Goal: Task Accomplishment & Management: Use online tool/utility

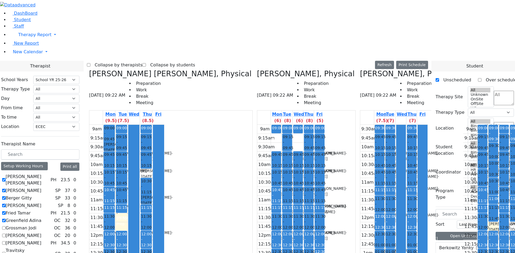
select select "212"
select select "33"
click at [392, 61] on button "Refresh" at bounding box center [384, 65] width 19 height 8
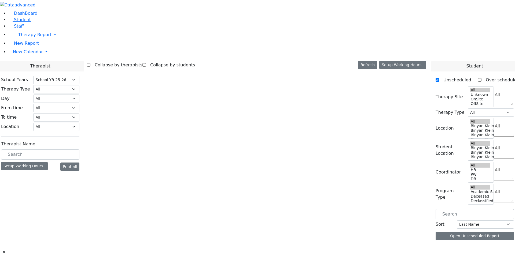
select select "212"
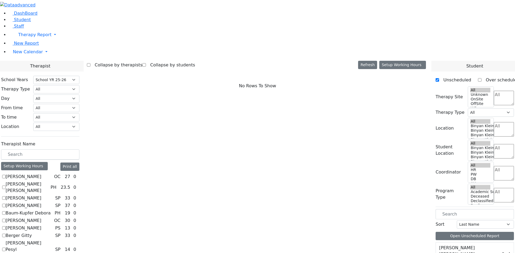
click at [41, 225] on label "[PERSON_NAME]" at bounding box center [24, 228] width 36 height 6
click at [6, 226] on input "[PERSON_NAME]" at bounding box center [3, 227] width 3 height 3
checkbox input "true"
select select "6"
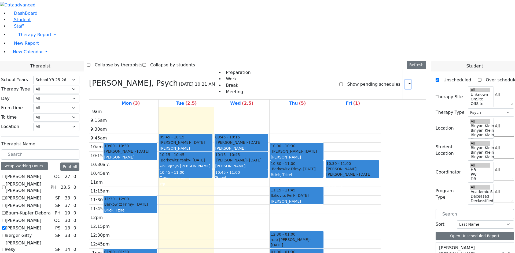
click at [408, 80] on button "button" at bounding box center [408, 84] width 6 height 9
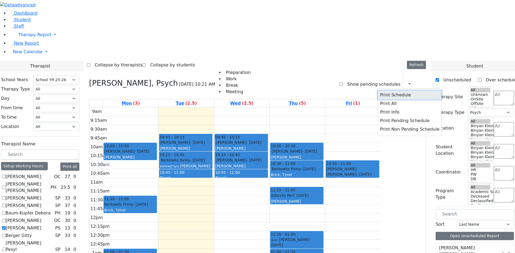
click at [385, 91] on button "Print Schedule" at bounding box center [410, 95] width 64 height 9
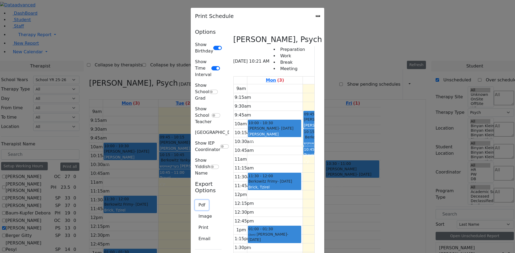
click at [195, 200] on button "Pdf" at bounding box center [202, 205] width 14 height 10
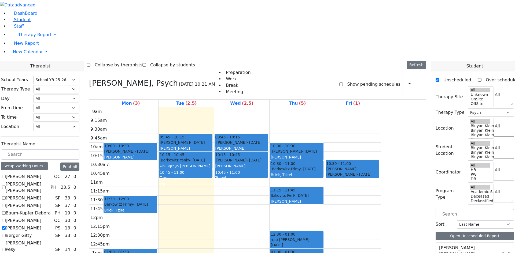
click at [20, 22] on link "Student" at bounding box center [20, 19] width 22 height 5
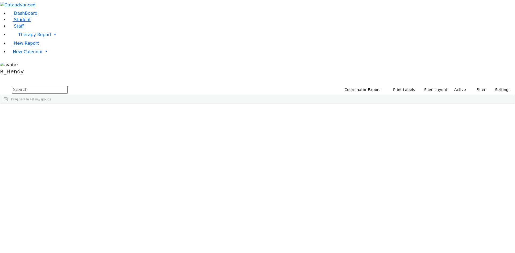
click at [68, 86] on input "text" at bounding box center [40, 90] width 56 height 8
type input "zisi"
click at [68, 113] on div "Englander" at bounding box center [52, 117] width 34 height 8
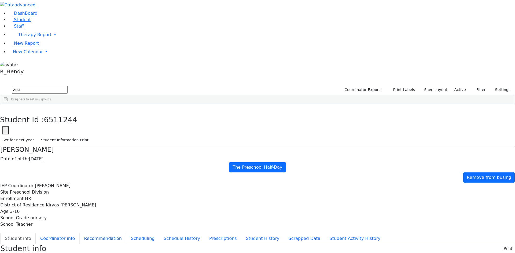
click at [126, 233] on button "Recommendation" at bounding box center [102, 238] width 47 height 11
checkbox input "true"
click at [126, 233] on button "Scheduling" at bounding box center [142, 238] width 33 height 11
click at [36, 233] on button "Student info" at bounding box center [17, 238] width 35 height 11
click at [8, 104] on button "button" at bounding box center [4, 109] width 8 height 11
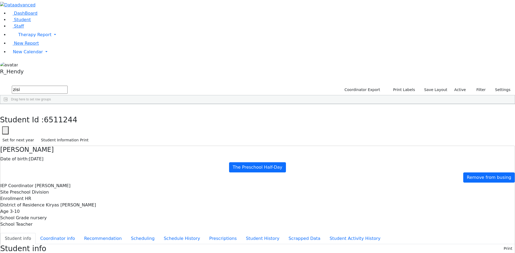
drag, startPoint x: 81, startPoint y: 18, endPoint x: 22, endPoint y: 18, distance: 59.8
click at [22, 18] on div "DashBoard Student Staff Therapy Report Student Old Calendar Report" at bounding box center [257, 229] width 515 height 458
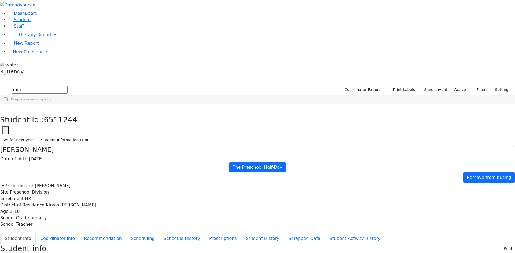
click at [123, 232] on div "DashBoard Student Staff Therapy Report Student Old Calendar Report" at bounding box center [257, 229] width 515 height 458
click at [130, 233] on button "Scheduling" at bounding box center [142, 238] width 33 height 11
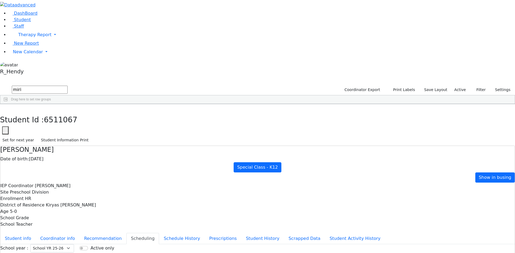
click at [8, 104] on button "button" at bounding box center [4, 109] width 8 height 11
drag, startPoint x: 91, startPoint y: 21, endPoint x: 0, endPoint y: 15, distance: 91.1
click at [0, 15] on div "DashBoard Student Staff Therapy Report Student Old Calendar Report" at bounding box center [257, 154] width 515 height 309
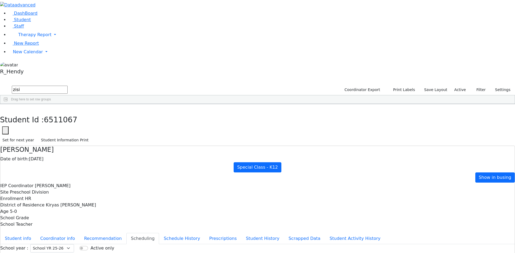
click at [68, 113] on div "Englander" at bounding box center [52, 117] width 34 height 8
click at [36, 233] on button "Student info" at bounding box center [17, 238] width 35 height 11
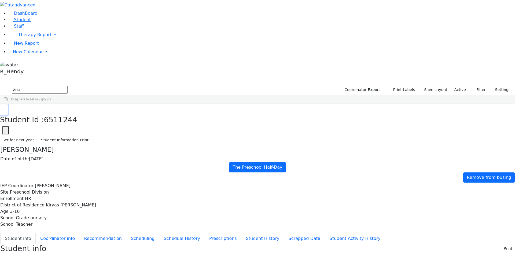
click at [8, 104] on button "button" at bounding box center [4, 109] width 8 height 11
drag, startPoint x: 85, startPoint y: 23, endPoint x: 39, endPoint y: 23, distance: 45.8
click at [39, 23] on div "DashBoard Student Staff Therapy Report Student Old Calendar Report" at bounding box center [257, 229] width 515 height 458
type input "y"
click at [101, 128] on div "Frady" at bounding box center [84, 132] width 34 height 8
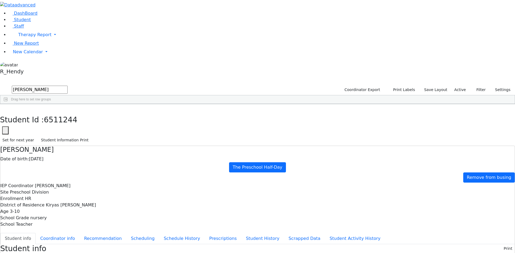
click at [101, 128] on div "Frady" at bounding box center [84, 132] width 34 height 8
click at [106, 104] on div "Student Id : 6511279 Student Id 6511279 Cancel Save Set for next year Student I…" at bounding box center [257, 125] width 515 height 42
click at [5, 108] on icon "button" at bounding box center [3, 109] width 3 height 3
drag, startPoint x: 85, startPoint y: 22, endPoint x: 37, endPoint y: 17, distance: 48.2
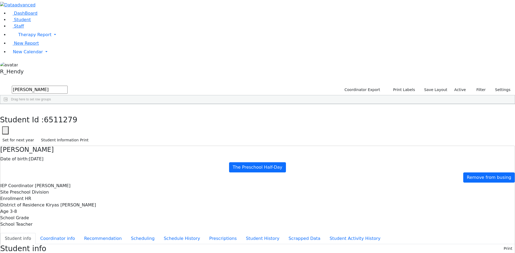
click at [37, 17] on div "DashBoard Student Staff Therapy Report Student Old Calendar Report" at bounding box center [257, 242] width 515 height 485
type input "dina"
click at [67, 120] on div "Gottesman" at bounding box center [50, 124] width 34 height 8
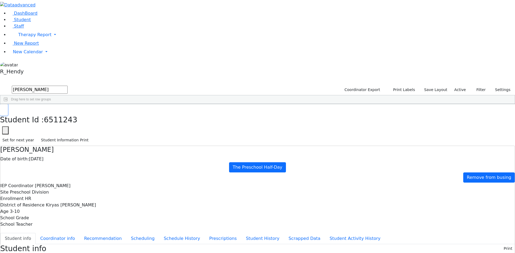
click at [5, 108] on icon "button" at bounding box center [3, 109] width 3 height 3
drag, startPoint x: 83, startPoint y: 21, endPoint x: 61, endPoint y: 22, distance: 22.2
click at [62, 21] on div "DashBoard Student Staff Therapy Report Student Old Calendar Report" at bounding box center [257, 238] width 515 height 476
click at [101, 120] on div "Yachi" at bounding box center [84, 124] width 34 height 8
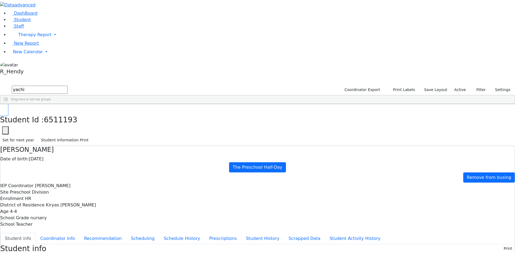
click at [8, 104] on button "button" at bounding box center [4, 109] width 8 height 11
drag, startPoint x: 84, startPoint y: 22, endPoint x: 0, endPoint y: 20, distance: 83.6
click at [0, 20] on div "DashBoard Student Staff Therapy Report Student Old Calendar Report" at bounding box center [257, 247] width 515 height 495
type input "ost"
click at [101, 128] on div "Jacob" at bounding box center [84, 132] width 34 height 8
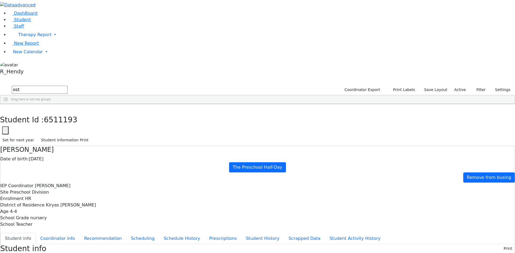
click at [101, 128] on div "Jacob" at bounding box center [84, 132] width 34 height 8
click at [126, 233] on button "Recommendation" at bounding box center [102, 238] width 47 height 11
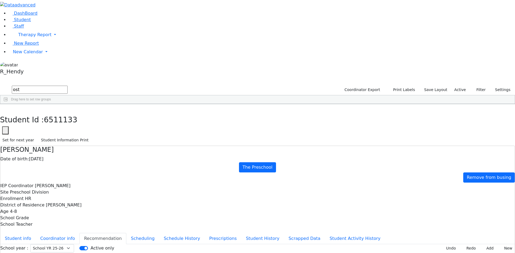
checkbox input "true"
click at [8, 104] on button "button" at bounding box center [4, 109] width 8 height 11
click at [9, 57] on link "New Calendar" at bounding box center [262, 52] width 506 height 11
click at [31, 65] on span "Calendar" at bounding box center [21, 62] width 19 height 5
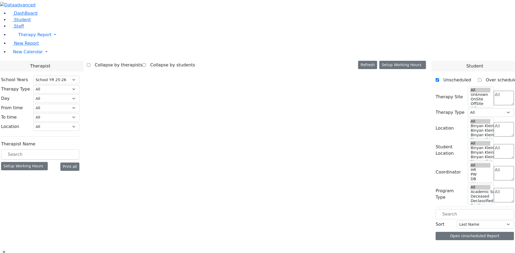
select select "212"
select select "6"
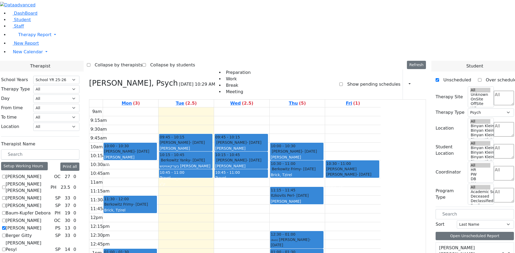
click at [41, 225] on label "[PERSON_NAME]" at bounding box center [24, 228] width 36 height 6
click at [6, 226] on input "[PERSON_NAME]" at bounding box center [3, 227] width 3 height 3
checkbox input "false"
select select
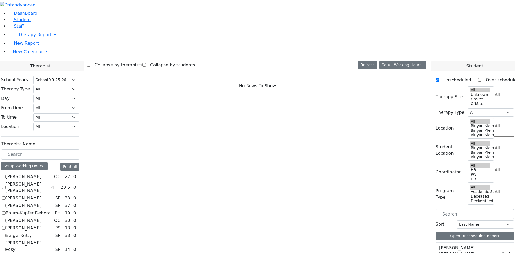
scroll to position [402, 0]
checkbox input "true"
select select "1"
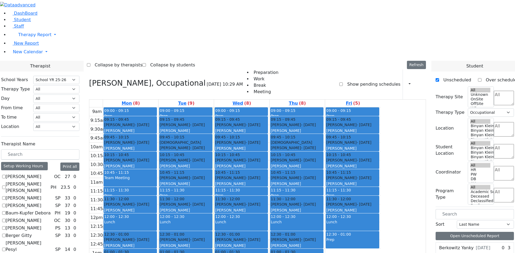
scroll to position [161, 0]
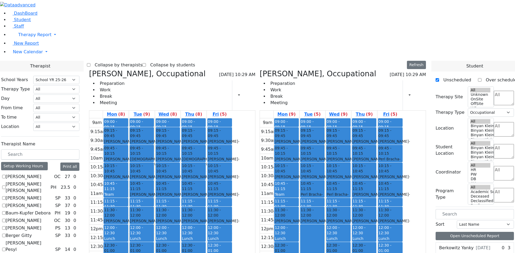
click at [298, 192] on div "Team Meeting" at bounding box center [285, 197] width 23 height 11
click at [310, 111] on button "Delete Selected Schedule" at bounding box center [335, 111] width 53 height 8
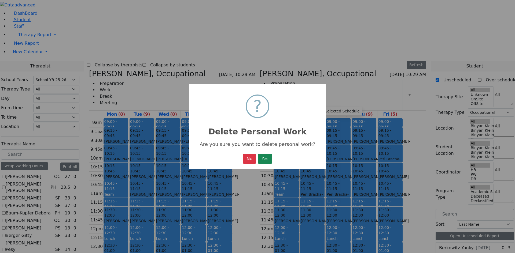
click at [268, 160] on button "Yes" at bounding box center [265, 159] width 14 height 10
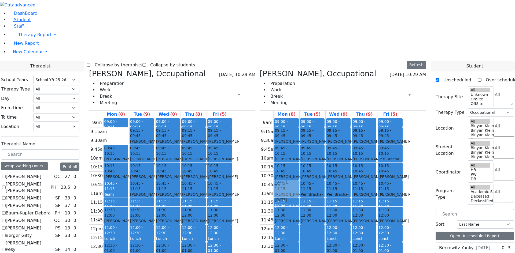
drag, startPoint x: 158, startPoint y: 50, endPoint x: 318, endPoint y: 105, distance: 169.2
click at [315, 105] on div "Van-Halem Chana, Occupational 09/02/2025 10:29 AM Preparation Work Break Meetin…" at bounding box center [257, 200] width 341 height 262
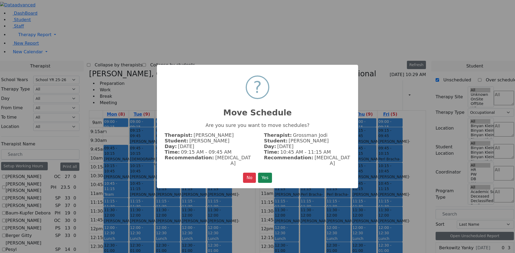
drag, startPoint x: 268, startPoint y: 173, endPoint x: 271, endPoint y: 173, distance: 3.5
click at [268, 173] on button "Yes" at bounding box center [265, 178] width 14 height 10
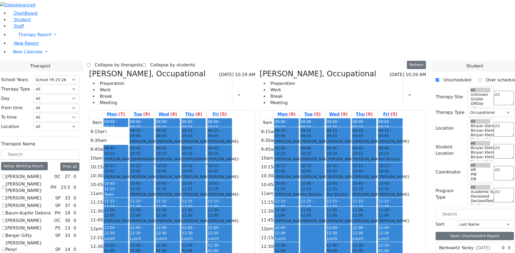
click at [402, 236] on div "Lunch" at bounding box center [390, 238] width 24 height 5
click at [426, 158] on button "Delete Selected Schedule" at bounding box center [444, 159] width 53 height 8
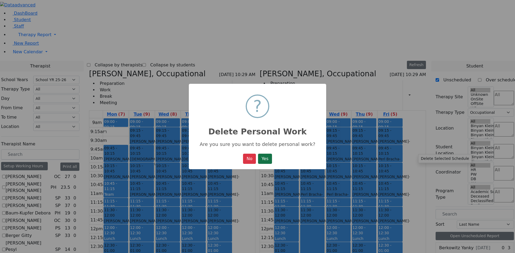
click at [263, 162] on button "Yes" at bounding box center [265, 159] width 14 height 10
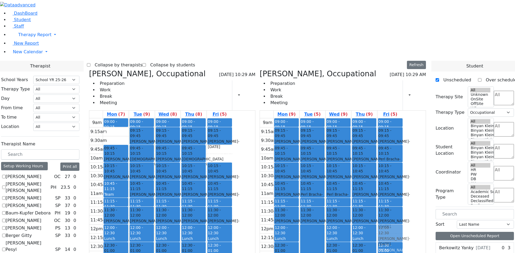
drag, startPoint x: 269, startPoint y: 67, endPoint x: 418, endPoint y: 146, distance: 169.3
click at [418, 146] on div "Van-Halem Chana, Occupational 09/02/2025 10:29 AM Preparation Work Break Meetin…" at bounding box center [257, 200] width 341 height 262
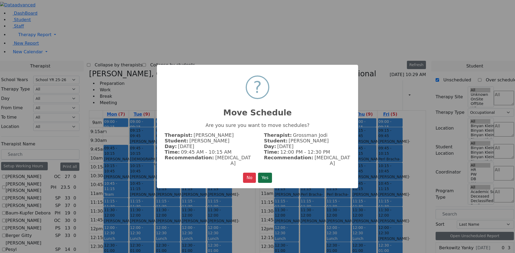
click at [265, 173] on button "Yes" at bounding box center [265, 178] width 14 height 10
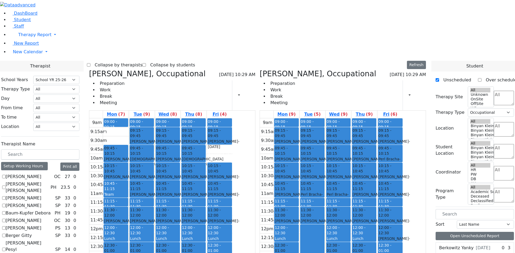
checkbox input "false"
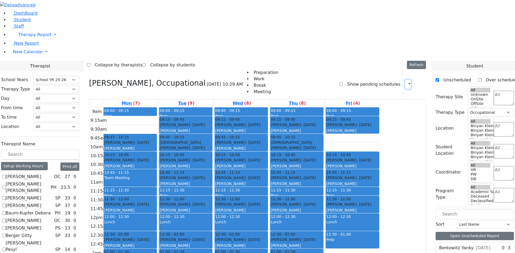
click at [406, 82] on icon "button" at bounding box center [406, 84] width 0 height 5
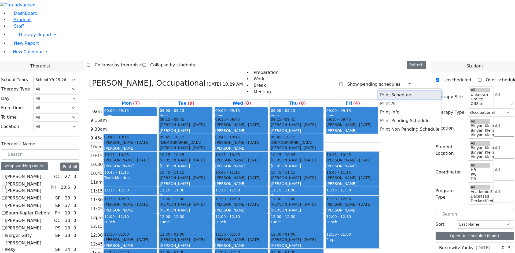
click at [385, 91] on button "Print Schedule" at bounding box center [410, 95] width 64 height 9
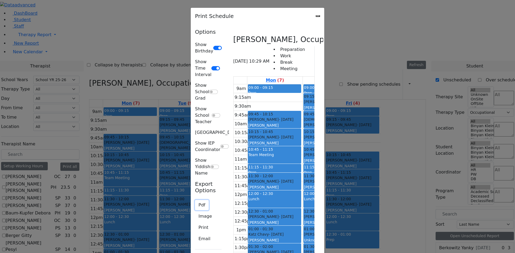
click at [195, 200] on button "Pdf" at bounding box center [202, 205] width 14 height 10
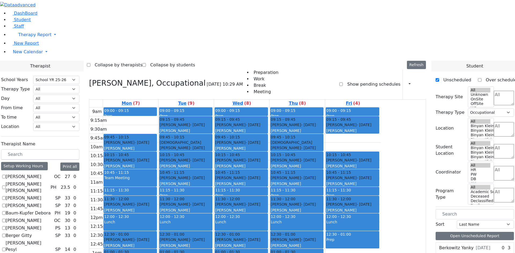
scroll to position [487, 0]
checkbox input "false"
select select
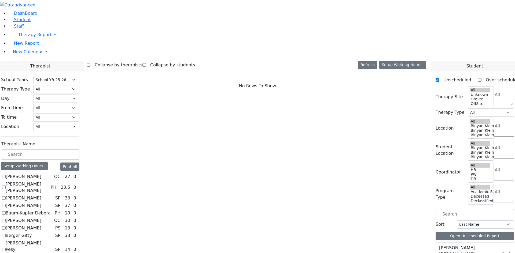
scroll to position [165, 0]
checkbox input "true"
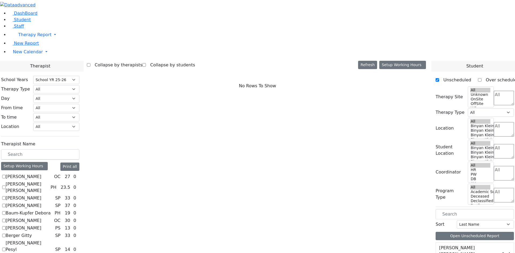
select select "1"
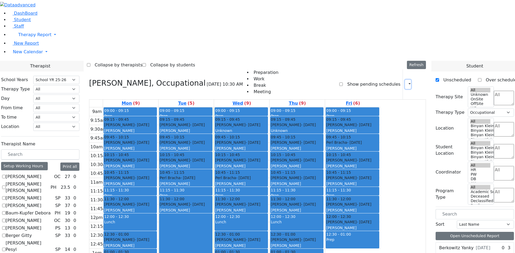
click at [406, 82] on icon "button" at bounding box center [406, 84] width 0 height 5
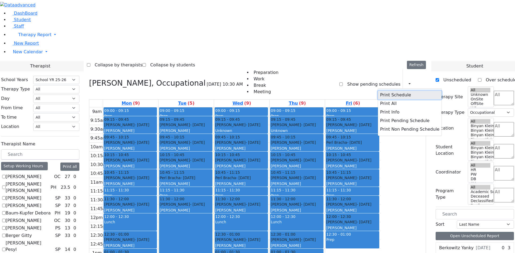
click at [396, 91] on button "Print Schedule" at bounding box center [410, 95] width 64 height 9
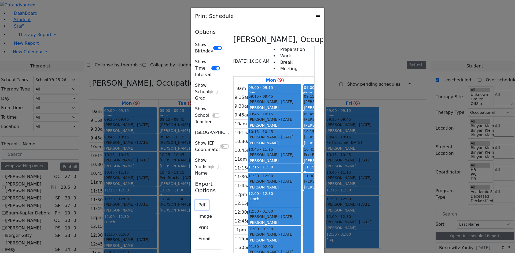
click at [195, 200] on button "Pdf" at bounding box center [202, 205] width 14 height 10
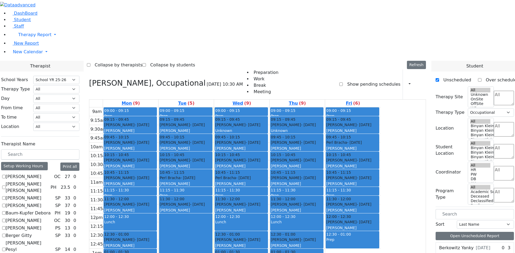
click at [156, 175] on div "Ostreicher Jacob - 01/21/2021 Glick, Shana" at bounding box center [130, 181] width 52 height 12
click at [156, 208] on div "Nenner Simmone" at bounding box center [130, 210] width 52 height 5
click at [129, 188] on span "11:15 - 11:30" at bounding box center [116, 190] width 25 height 4
click at [16, 16] on span "DashBoard" at bounding box center [26, 13] width 24 height 5
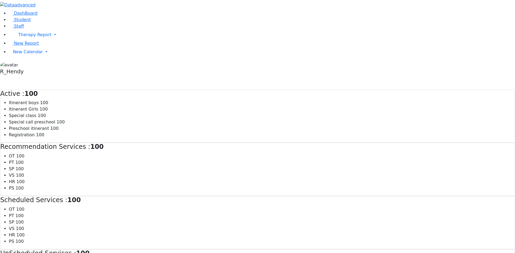
click at [15, 22] on span "Student" at bounding box center [22, 19] width 17 height 5
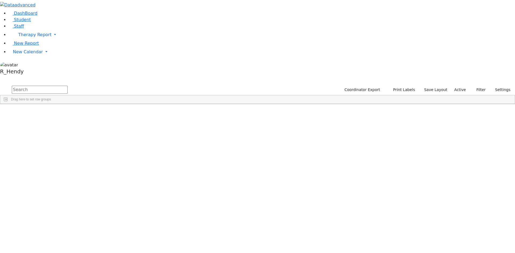
click at [68, 86] on input "text" at bounding box center [40, 90] width 56 height 8
type input "simcha"
click at [102, 128] on div "Simcha" at bounding box center [85, 132] width 34 height 8
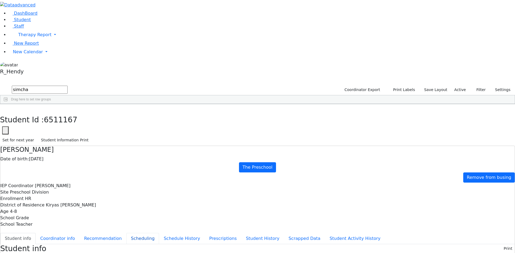
click at [126, 233] on button "Scheduling" at bounding box center [142, 238] width 33 height 11
click at [43, 57] on link "New Calendar" at bounding box center [262, 52] width 506 height 11
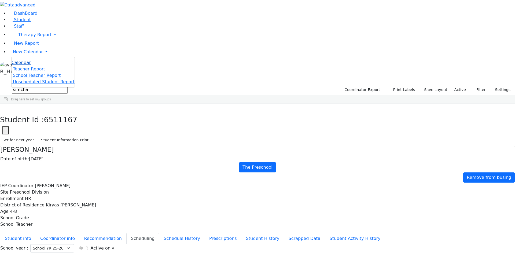
click at [31, 65] on span "Calendar" at bounding box center [21, 62] width 19 height 5
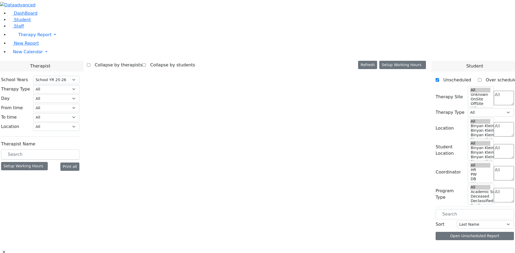
select select "212"
select select "1"
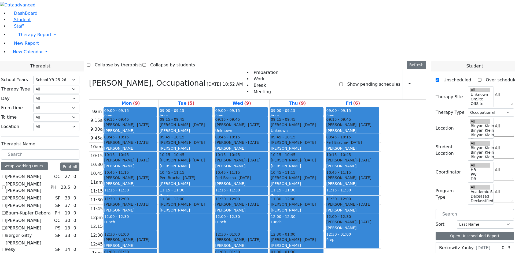
scroll to position [429, 0]
checkbox input "true"
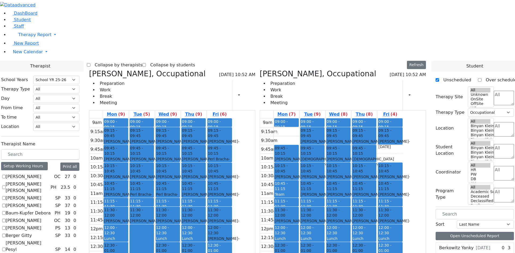
click at [375, 174] on div "[PERSON_NAME] - [DATE]" at bounding box center [363, 179] width 23 height 11
click at [205, 236] on div "Lunch" at bounding box center [193, 239] width 23 height 6
click at [251, 154] on button "Delete Selected Schedule" at bounding box center [270, 154] width 53 height 8
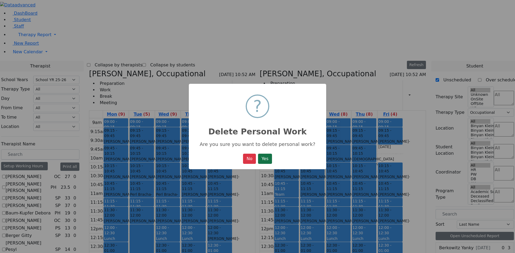
click at [266, 158] on button "Yes" at bounding box center [265, 159] width 14 height 10
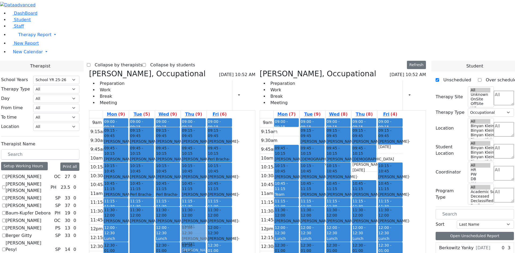
drag, startPoint x: 397, startPoint y: 87, endPoint x: 250, endPoint y: 151, distance: 160.1
click at [250, 151] on div "[PERSON_NAME], Occupational [DATE] 10:52 AM Preparation Work Break Meeting Prin…" at bounding box center [257, 200] width 341 height 262
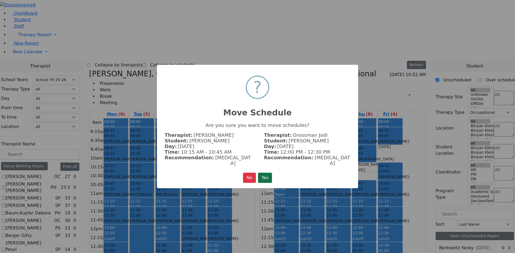
click at [268, 174] on button "Yes" at bounding box center [265, 178] width 14 height 10
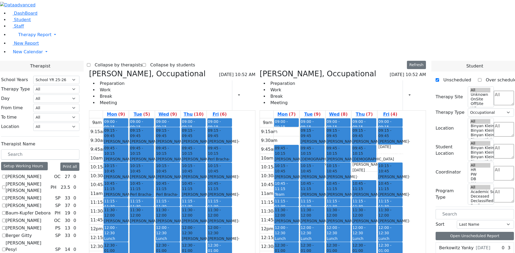
scroll to position [80, 0]
checkbox input "false"
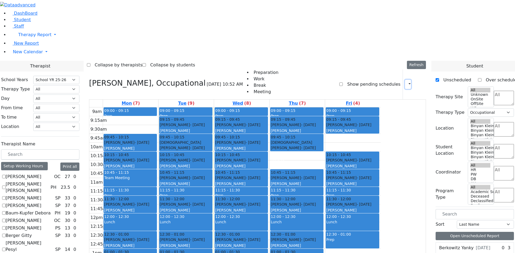
click at [406, 82] on icon "button" at bounding box center [406, 84] width 0 height 5
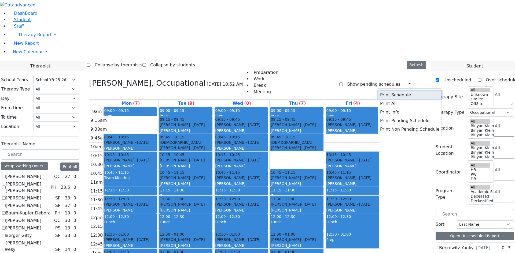
click at [398, 91] on button "Print Schedule" at bounding box center [410, 95] width 64 height 9
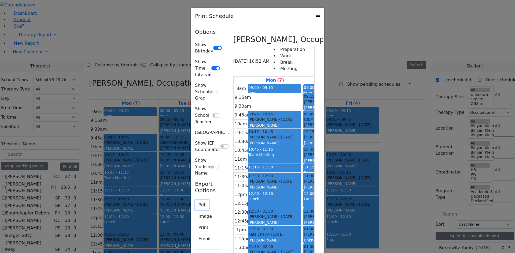
click at [195, 200] on button "Pdf" at bounding box center [202, 205] width 14 height 10
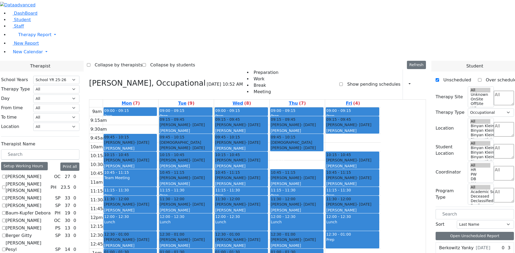
scroll to position [482, 0]
checkbox input "false"
select select
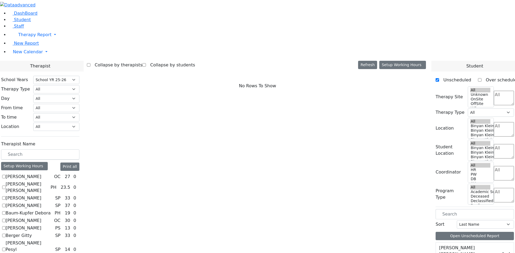
scroll to position [161, 0]
checkbox input "true"
select select "1"
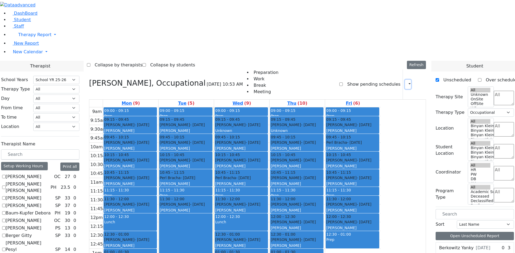
click at [405, 80] on button "button" at bounding box center [408, 84] width 6 height 9
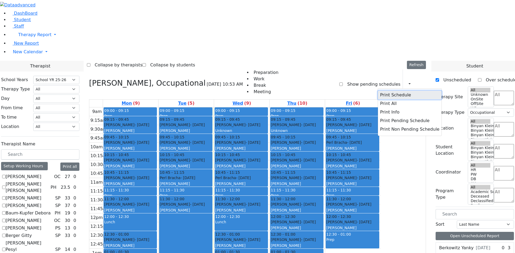
click at [390, 91] on button "Print Schedule" at bounding box center [410, 95] width 64 height 9
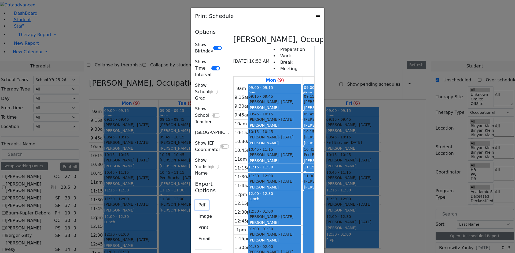
click at [195, 200] on button "Pdf" at bounding box center [202, 205] width 14 height 10
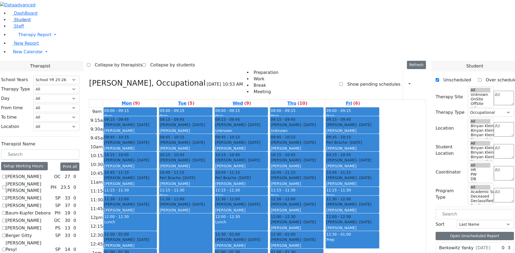
click at [17, 22] on link "Student" at bounding box center [20, 19] width 22 height 5
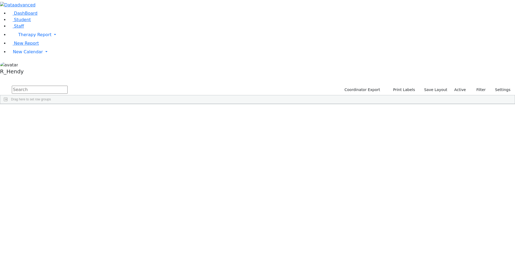
click at [68, 86] on input "text" at bounding box center [40, 90] width 56 height 8
type input "samu"
click at [68, 150] on div "[PERSON_NAME]" at bounding box center [52, 154] width 34 height 8
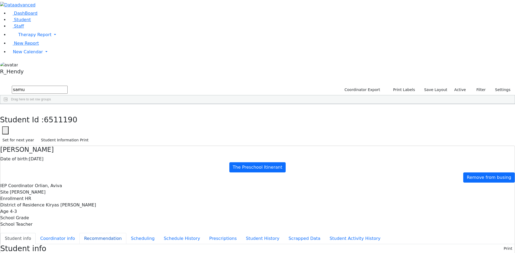
click at [121, 233] on button "Recommendation" at bounding box center [102, 238] width 47 height 11
checkbox input "true"
click at [126, 233] on button "Scheduling" at bounding box center [142, 238] width 33 height 11
click at [91, 136] on button "Student Information Print" at bounding box center [65, 140] width 52 height 8
click at [8, 104] on button "button" at bounding box center [4, 109] width 8 height 11
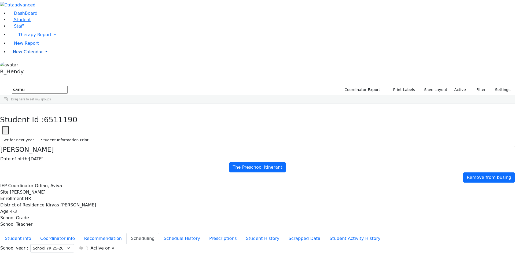
click at [21, 54] on span "New Calendar" at bounding box center [28, 51] width 30 height 5
click at [27, 65] on span "Calendar" at bounding box center [21, 62] width 19 height 5
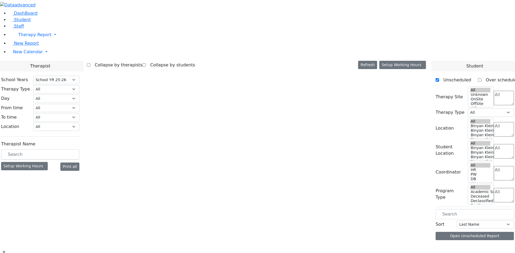
select select "212"
select select "1"
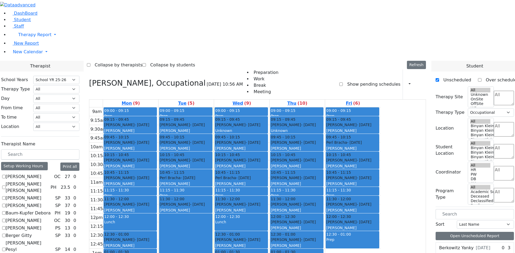
click at [48, 181] on label "Abramsky Sara Chana" at bounding box center [27, 187] width 43 height 13
click at [6, 186] on input "Abramsky Sara Chana" at bounding box center [3, 187] width 3 height 3
checkbox input "true"
select select
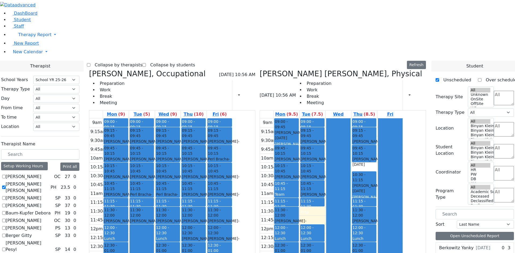
click at [48, 181] on label "Abramsky Sara Chana" at bounding box center [27, 187] width 43 height 13
click at [6, 186] on input "Abramsky Sara Chana" at bounding box center [3, 187] width 3 height 3
checkbox input "false"
select select "1"
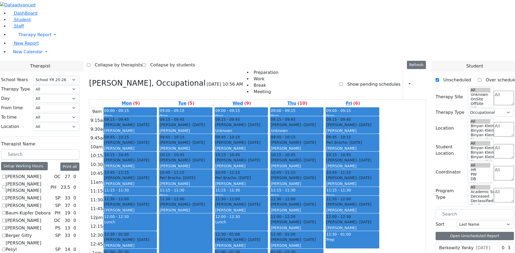
click at [48, 181] on label "Abramsky Sara Chana" at bounding box center [27, 187] width 43 height 13
click at [6, 186] on input "[PERSON_NAME] [PERSON_NAME]" at bounding box center [3, 187] width 3 height 3
checkbox input "true"
select select
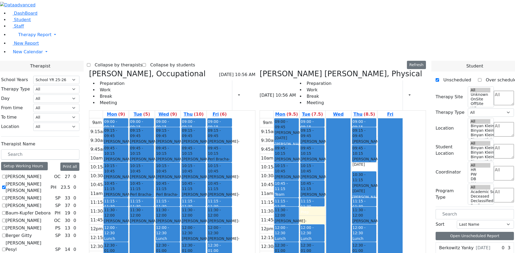
click at [41, 203] on label "[PERSON_NAME]" at bounding box center [24, 206] width 36 height 6
click at [6, 204] on input "[PERSON_NAME]" at bounding box center [3, 205] width 3 height 3
checkbox input "true"
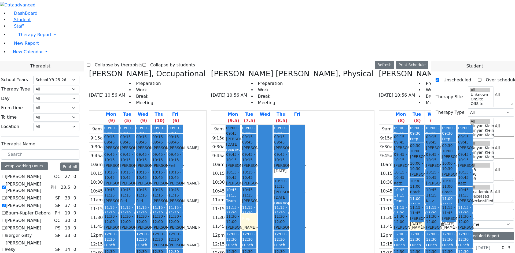
scroll to position [54, 0]
drag, startPoint x: 68, startPoint y: 240, endPoint x: 67, endPoint y: 235, distance: 4.8
checkbox input "false"
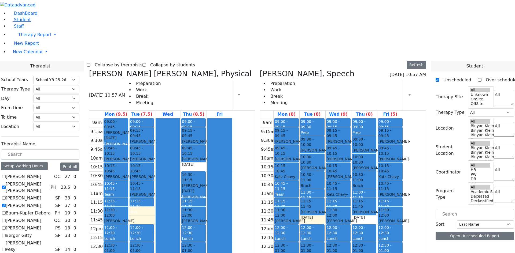
checkbox input "true"
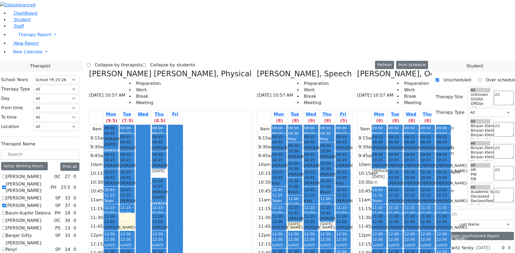
click at [188, 61] on label "Collapse by students" at bounding box center [170, 65] width 49 height 9
click at [146, 63] on input "Collapse by students" at bounding box center [143, 64] width 3 height 3
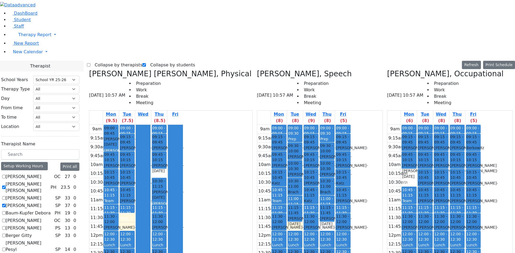
scroll to position [45, 0]
click at [272, 188] on span "10:45 - 11:15" at bounding box center [278, 193] width 13 height 10
click at [272, 225] on span "- [DATE]" at bounding box center [288, 230] width 32 height 10
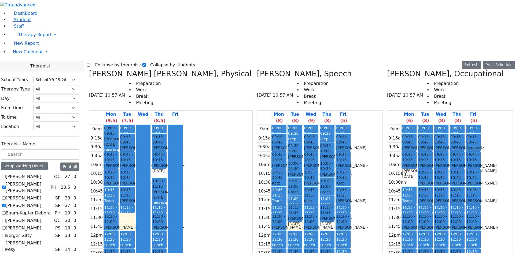
click at [272, 198] on div "Team Meeting" at bounding box center [279, 203] width 14 height 11
click at [402, 236] on div "[PERSON_NAME]" at bounding box center [409, 238] width 14 height 5
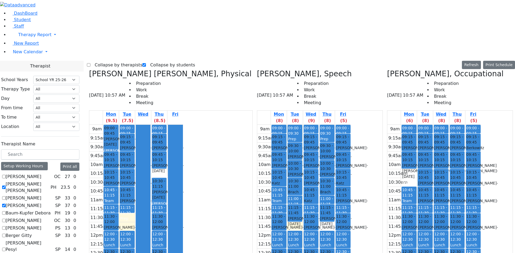
click at [425, 236] on div "[PERSON_NAME]" at bounding box center [425, 238] width 14 height 5
click at [448, 225] on div "Tyrnauer Aaron - 06/29/2021" at bounding box center [441, 230] width 14 height 11
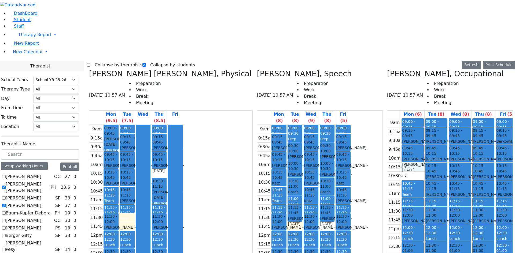
click at [403, 118] on div "9am 9:15am 9:30am 9:45am 10am 10:15am 10:30am 10:45am 11am 11:15am 11:30am 11:4…" at bounding box center [452, 224] width 131 height 212
click at [402, 192] on div "Team Meeting" at bounding box center [412, 197] width 21 height 11
click at [118, 163] on div "Jacob Shia - 12/04/2022" at bounding box center [111, 168] width 14 height 11
click at [118, 152] on span "09:45 - 10:15" at bounding box center [111, 157] width 14 height 11
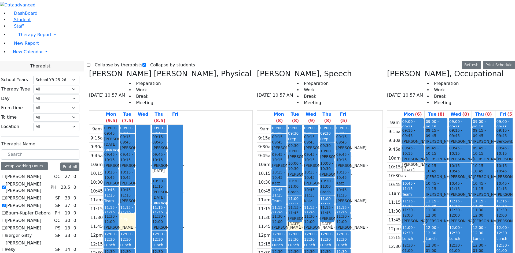
click at [118, 181] on div "Wertheimer Miriam - 09/06/2020" at bounding box center [111, 186] width 14 height 11
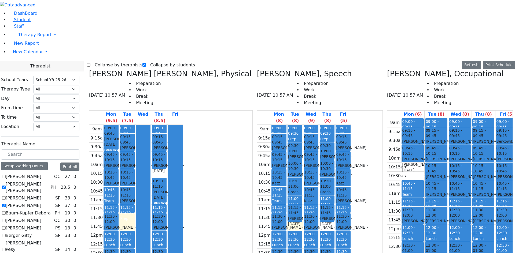
click at [272, 249] on span "12:30 - 01:00" at bounding box center [279, 254] width 14 height 11
click at [350, 225] on div "Biener Chana - 12/07/2019" at bounding box center [343, 230] width 14 height 11
click at [350, 187] on span "10:45 - 11:15" at bounding box center [343, 192] width 14 height 11
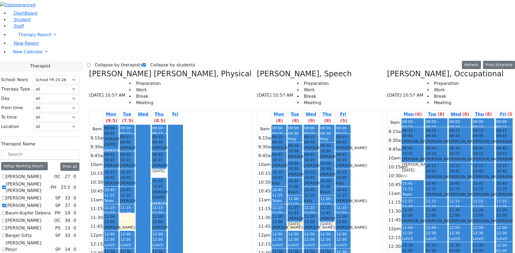
click at [350, 198] on div "[PERSON_NAME]" at bounding box center [343, 200] width 14 height 5
click at [356, 199] on span "- [DATE]" at bounding box center [352, 204] width 32 height 10
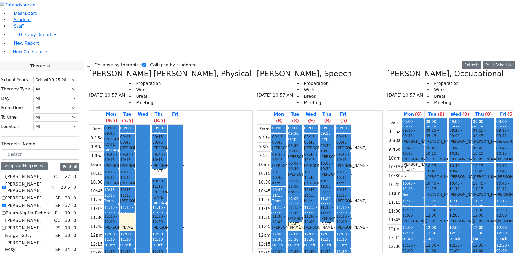
click at [472, 218] on div "Jacob Shia - 12/04/2022" at bounding box center [482, 223] width 21 height 11
click at [272, 146] on span "- [DATE]" at bounding box center [288, 151] width 32 height 10
click at [272, 163] on div "Biener Chana - 12/07/2019" at bounding box center [279, 168] width 14 height 11
click at [404, 139] on span "- [DATE]" at bounding box center [418, 144] width 32 height 10
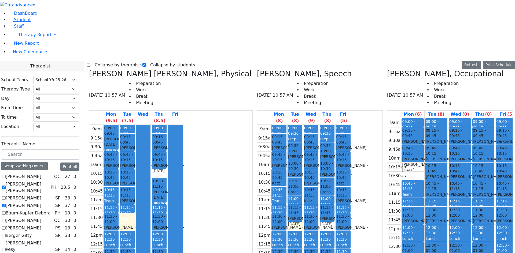
click at [403, 157] on div "Moskowitz Rachel Leah - 09/20/2021" at bounding box center [412, 165] width 21 height 16
click at [402, 139] on div "Gottesman Dina - 11/16/2021" at bounding box center [412, 144] width 21 height 11
click at [425, 139] on span "- [DATE]" at bounding box center [441, 144] width 32 height 10
click at [402, 157] on div "Moskowitz Rachel Leah - 09/20/2021" at bounding box center [412, 165] width 21 height 16
click at [401, 118] on div "09:00 - 09:15 Prep 09:15 - 09:45 Gottesman Dina - 11/16/2021 Grossbaum, Chaya 0…" at bounding box center [412, 224] width 23 height 212
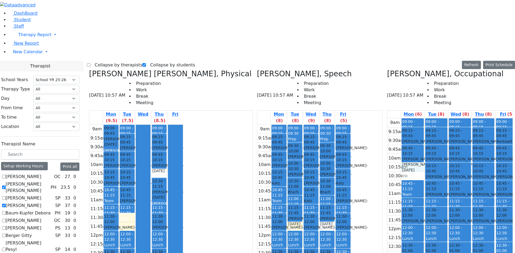
click at [399, 118] on div "9am 9:15am 9:30am 9:45am 10am 10:15am 10:30am 10:45am 11am 11:15am 11:30am 11:4…" at bounding box center [452, 224] width 131 height 212
click at [425, 168] on div "[PERSON_NAME]" at bounding box center [435, 170] width 21 height 5
click at [425, 174] on div "Teitelbaum Frady - 01/10/2022" at bounding box center [435, 179] width 21 height 11
click at [402, 130] on div "Prep" at bounding box center [412, 132] width 21 height 5
click at [425, 130] on div "Prep" at bounding box center [435, 132] width 21 height 5
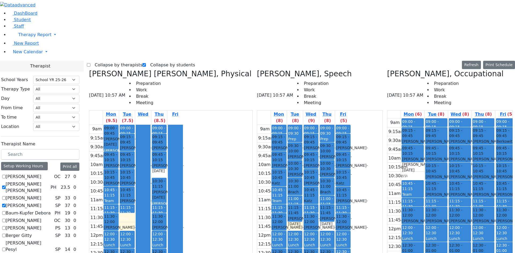
click at [404, 139] on div "Gottesman Dina - 11/16/2021" at bounding box center [412, 144] width 21 height 11
click at [402, 162] on span "- [DATE]" at bounding box center [418, 167] width 32 height 10
click at [425, 157] on div "Tyrnauer Yakov - 09/14/2021" at bounding box center [435, 162] width 21 height 11
click at [402, 139] on span "- [DATE]" at bounding box center [418, 144] width 32 height 10
drag, startPoint x: 450, startPoint y: 193, endPoint x: 447, endPoint y: 205, distance: 12.0
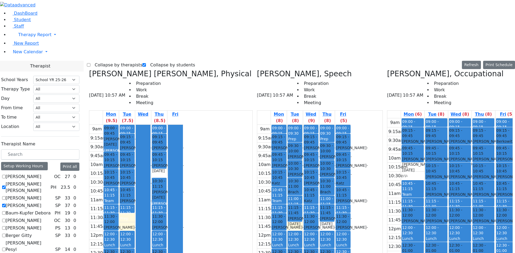
click at [447, 205] on div "9am 9:15am 9:30am 9:45am 10am 10:15am 10:30am 10:45am 11am 11:15am 11:30am 11:4…" at bounding box center [452, 224] width 131 height 212
drag, startPoint x: 470, startPoint y: 184, endPoint x: 470, endPoint y: 178, distance: 5.7
click at [470, 178] on div "9am 9:15am 9:30am 9:45am 10am 10:15am 10:30am 10:45am 11am 11:15am 11:30am 11:4…" at bounding box center [452, 224] width 131 height 212
click at [431, 187] on div "9am 9:15am 9:30am 9:45am 10am 10:15am 10:30am 10:45am 11am 11:15am 11:30am 11:4…" at bounding box center [452, 224] width 131 height 212
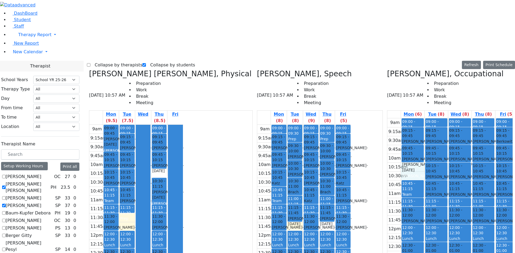
drag, startPoint x: 400, startPoint y: 80, endPoint x: 400, endPoint y: 83, distance: 3.2
click at [400, 118] on div "9am 9:15am 9:30am 9:45am 10am 10:15am 10:30am 10:45am 11am 11:15am 11:30am 11:4…" at bounding box center [452, 224] width 131 height 212
click at [425, 175] on span "- [DATE]" at bounding box center [441, 180] width 32 height 10
drag, startPoint x: 403, startPoint y: 193, endPoint x: 454, endPoint y: 215, distance: 55.7
click at [454, 215] on div "9am 9:15am 9:30am 9:45am 10am 10:15am 10:30am 10:45am 11am 11:15am 11:30am 11:4…" at bounding box center [452, 224] width 131 height 212
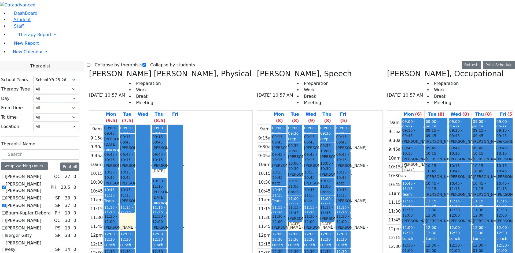
click at [464, 181] on div "9am 9:15am 9:30am 9:45am 10am 10:15am 10:30am 10:45am 11am 11:15am 11:30am 11:4…" at bounding box center [452, 224] width 131 height 212
click at [429, 184] on div "9am 9:15am 9:30am 9:45am 10am 10:15am 10:30am 10:45am 11am 11:15am 11:30am 11:4…" at bounding box center [452, 224] width 131 height 212
click at [406, 195] on div "9am 9:15am 9:30am 9:45am 10am 10:15am 10:30am 10:45am 11am 11:15am 11:30am 11:4…" at bounding box center [452, 224] width 131 height 212
click at [406, 202] on div "9am 9:15am 9:30am 9:45am 10am 10:15am 10:30am 10:45am 11am 11:15am 11:30am 11:4…" at bounding box center [452, 224] width 131 height 212
click at [446, 195] on div "9am 9:15am 9:30am 9:45am 10am 10:15am 10:30am 10:45am 11am 11:15am 11:30am 11:4…" at bounding box center [452, 224] width 131 height 212
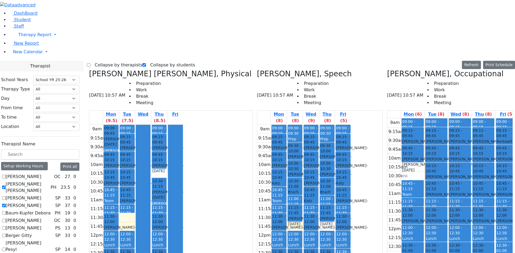
drag, startPoint x: 402, startPoint y: 196, endPoint x: 444, endPoint y: 214, distance: 45.4
click at [444, 214] on div "9am 9:15am 9:30am 9:45am 10am 10:15am 10:30am 10:45am 11am 11:15am 11:30am 11:4…" at bounding box center [452, 224] width 131 height 212
drag, startPoint x: 405, startPoint y: 81, endPoint x: 405, endPoint y: 87, distance: 5.6
click at [405, 118] on div "9am 9:15am 9:30am 9:45am 10am 10:15am 10:30am 10:45am 11am 11:15am 11:30am 11:4…" at bounding box center [452, 224] width 131 height 212
drag, startPoint x: 428, startPoint y: 176, endPoint x: 406, endPoint y: 83, distance: 95.9
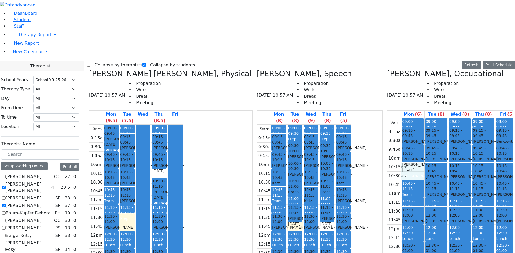
click at [406, 118] on div "9am 9:15am 9:30am 9:45am 10am 10:15am 10:30am 10:45am 11am 11:15am 11:30am 11:4…" at bounding box center [452, 224] width 131 height 212
click at [430, 185] on div "9am 9:15am 9:30am 9:45am 10am 10:15am 10:30am 10:45am 11am 11:15am 11:30am 11:4…" at bounding box center [452, 224] width 131 height 212
click at [470, 182] on div "9am 9:15am 9:30am 9:45am 10am 10:15am 10:30am 10:45am 11am 11:15am 11:30am 11:4…" at bounding box center [452, 224] width 131 height 212
click at [470, 177] on div "9am 9:15am 9:30am 9:45am 10am 10:15am 10:30am 10:45am 11am 11:15am 11:30am 11:4…" at bounding box center [452, 224] width 131 height 212
click at [151, 61] on label "Collapse by students" at bounding box center [170, 65] width 49 height 9
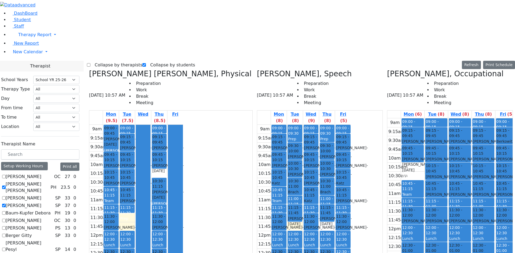
click at [146, 63] on input "Collapse by students" at bounding box center [143, 64] width 3 height 3
checkbox input "false"
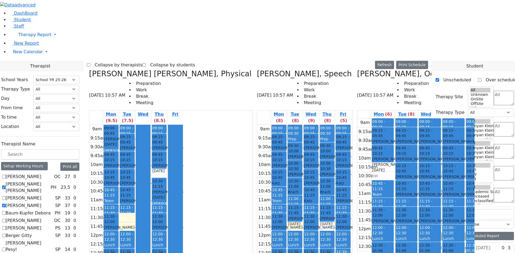
scroll to position [54, 0]
checkbox input "false"
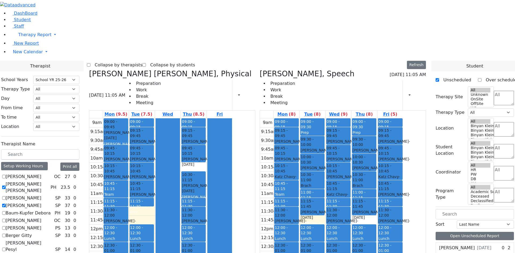
scroll to position [0, 0]
click at [41, 203] on label "[PERSON_NAME]" at bounding box center [24, 206] width 36 height 6
click at [6, 204] on input "[PERSON_NAME]" at bounding box center [3, 205] width 3 height 3
checkbox input "false"
select select "2"
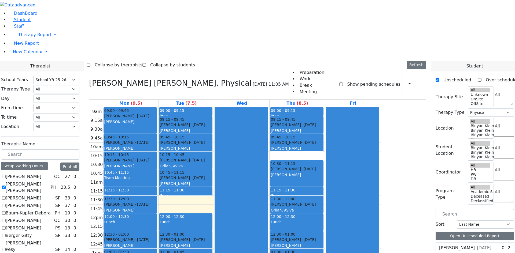
click at [41, 225] on label "[PERSON_NAME]" at bounding box center [24, 228] width 36 height 6
click at [6, 226] on input "[PERSON_NAME]" at bounding box center [3, 227] width 3 height 3
checkbox input "true"
select select
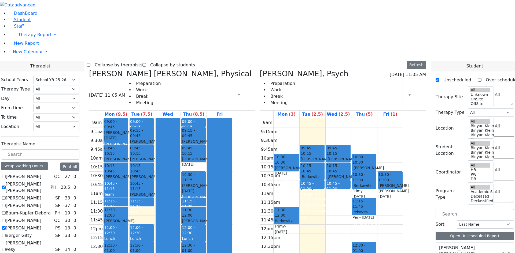
click at [48, 181] on label "[PERSON_NAME] [PERSON_NAME]" at bounding box center [27, 187] width 43 height 13
click at [6, 186] on input "[PERSON_NAME] [PERSON_NAME]" at bounding box center [3, 187] width 3 height 3
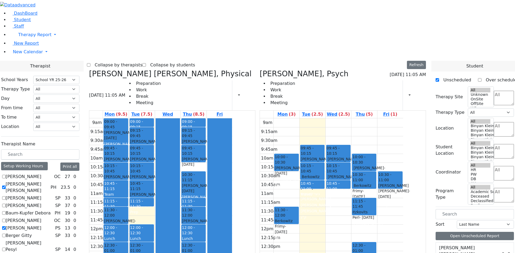
checkbox input "false"
select select "6"
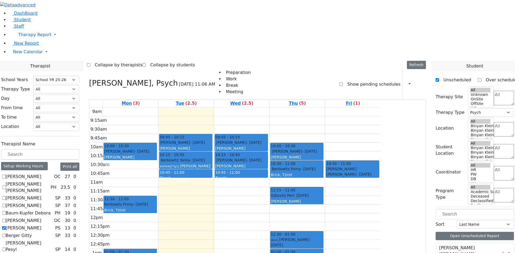
scroll to position [0, 0]
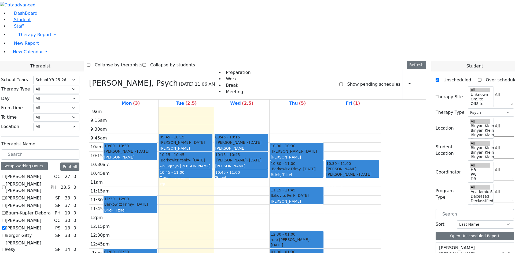
click at [41, 225] on label "[PERSON_NAME]" at bounding box center [24, 228] width 36 height 6
click at [6, 226] on input "[PERSON_NAME]" at bounding box center [3, 227] width 3 height 3
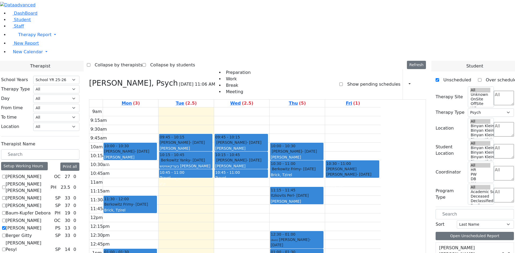
checkbox input "false"
select select
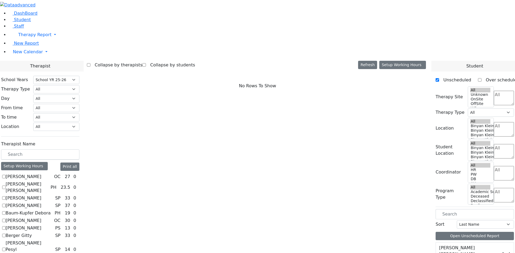
click at [41, 203] on label "[PERSON_NAME]" at bounding box center [24, 206] width 36 height 6
click at [6, 204] on input "[PERSON_NAME]" at bounding box center [3, 205] width 3 height 3
checkbox input "true"
select select "3"
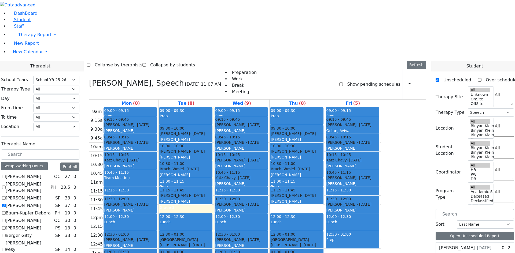
click at [48, 181] on label "[PERSON_NAME] [PERSON_NAME]" at bounding box center [27, 187] width 43 height 13
click at [6, 186] on input "[PERSON_NAME] [PERSON_NAME]" at bounding box center [3, 187] width 3 height 3
checkbox input "true"
select select
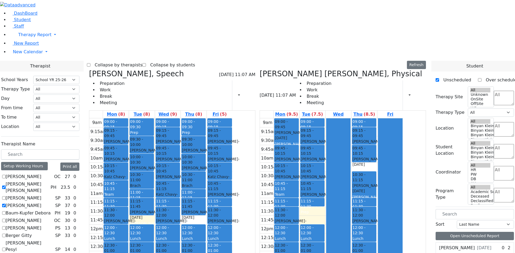
scroll to position [80, 0]
checkbox input "true"
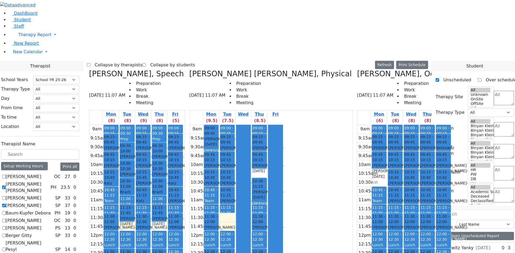
click at [218, 205] on div "11:15 - 11:30" at bounding box center [211, 210] width 14 height 11
click at [185, 61] on label "Collapse by students" at bounding box center [170, 65] width 49 height 9
click at [146, 63] on input "Collapse by students" at bounding box center [143, 64] width 3 height 3
checkbox input "true"
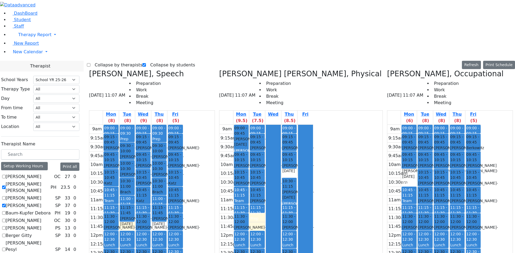
click at [282, 146] on span "- [DATE]" at bounding box center [266, 151] width 32 height 10
click at [296, 145] on div "Wertheimer Miriam - 09/06/2020" at bounding box center [289, 150] width 14 height 11
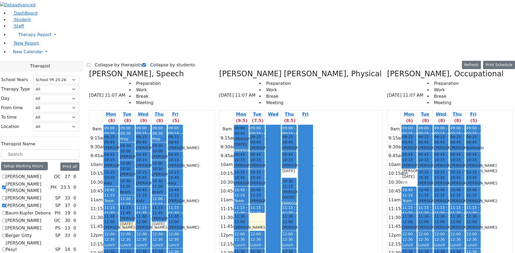
checkbox input "false"
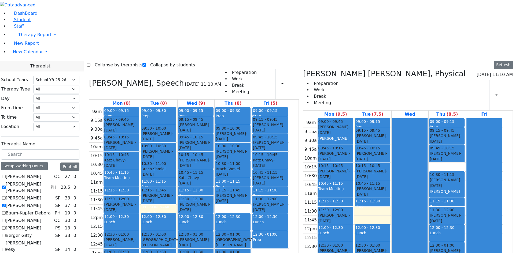
scroll to position [439, 0]
checkbox input "true"
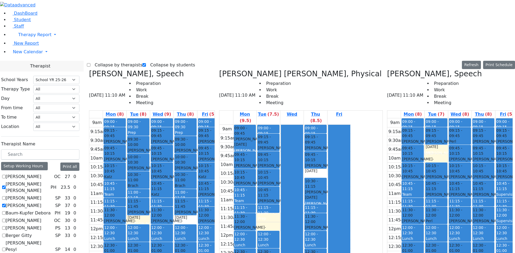
scroll to position [0, 0]
click at [29, 203] on label "[PERSON_NAME]" at bounding box center [24, 206] width 36 height 6
click at [6, 204] on input "[PERSON_NAME]" at bounding box center [3, 205] width 3 height 3
checkbox input "false"
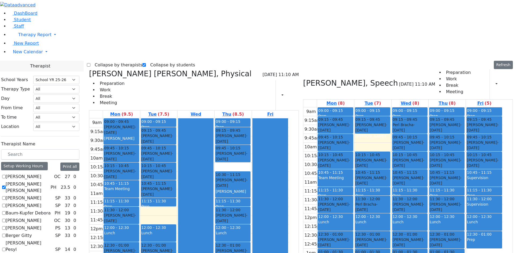
click at [24, 181] on label "[PERSON_NAME] [PERSON_NAME]" at bounding box center [27, 187] width 43 height 13
click at [6, 186] on input "[PERSON_NAME] [PERSON_NAME]" at bounding box center [3, 187] width 3 height 3
checkbox input "false"
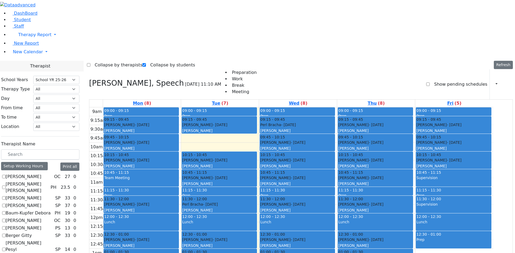
drag, startPoint x: 161, startPoint y: 212, endPoint x: 163, endPoint y: 221, distance: 9.6
click at [162, 223] on div "9am 9:15am 9:30am 9:45am 10am 10:15am 10:30am 10:45am 11am 11:15am 11:30am 11:4…" at bounding box center [291, 213] width 404 height 212
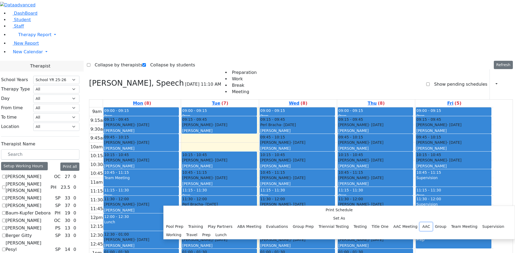
click at [419, 223] on button "AAC" at bounding box center [425, 227] width 13 height 8
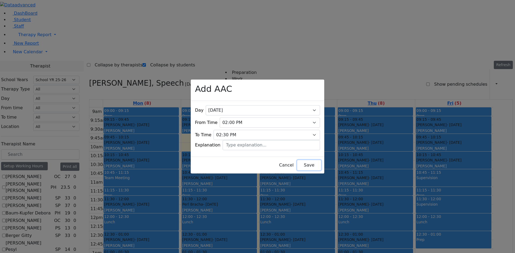
click at [301, 163] on button "Save" at bounding box center [309, 165] width 24 height 10
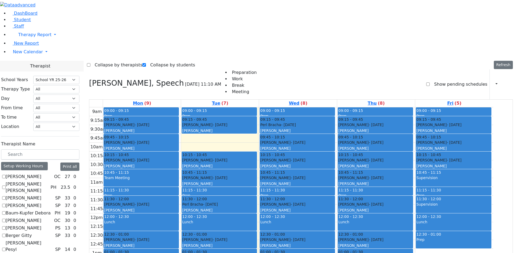
drag, startPoint x: 238, startPoint y: 199, endPoint x: 237, endPoint y: 202, distance: 3.0
click at [238, 205] on div "9am 9:15am 9:30am 9:45am 10am 10:15am 10:30am 10:45am 11am 11:15am 11:30am 11:4…" at bounding box center [291, 213] width 404 height 212
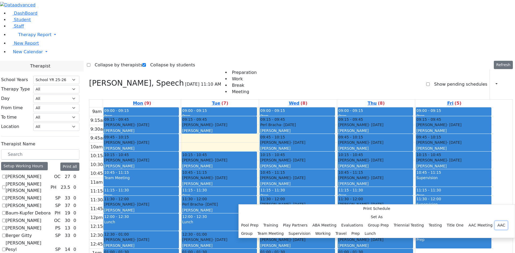
click at [494, 221] on button "AAC" at bounding box center [500, 225] width 13 height 8
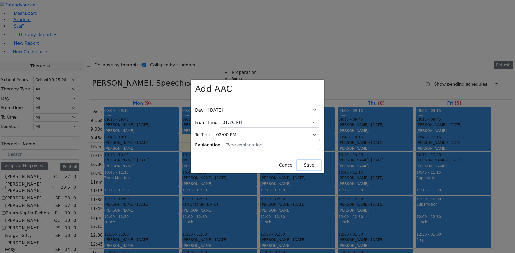
click at [299, 164] on button "Save" at bounding box center [309, 165] width 24 height 10
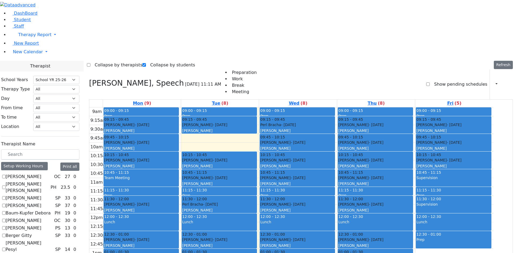
drag, startPoint x: 309, startPoint y: 218, endPoint x: 309, endPoint y: 224, distance: 6.2
click at [309, 224] on div "9am 9:15am 9:30am 9:45am 10am 10:15am 10:30am 10:45am 11am 11:15am 11:30am 11:4…" at bounding box center [291, 213] width 404 height 212
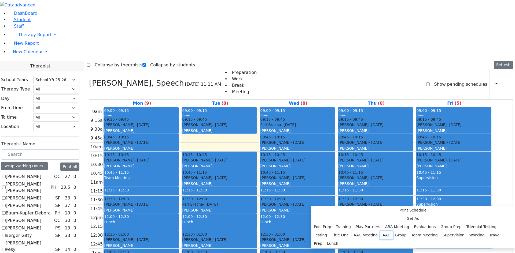
click at [380, 231] on button "AAC" at bounding box center [386, 235] width 13 height 8
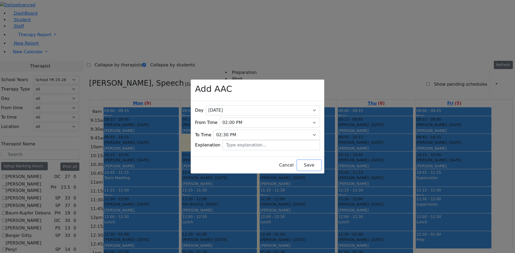
click at [303, 165] on button "Save" at bounding box center [309, 165] width 24 height 10
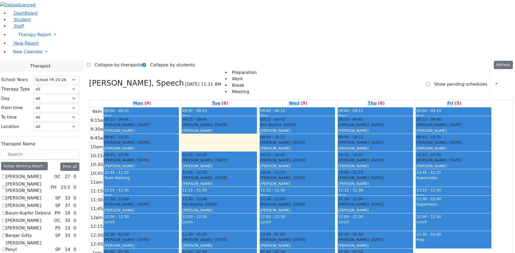
drag, startPoint x: 359, startPoint y: 213, endPoint x: 360, endPoint y: 224, distance: 10.5
click at [360, 224] on div "9am 9:15am 9:30am 9:45am 10am 10:15am 10:30am 10:45am 11am 11:15am 11:30am 11:4…" at bounding box center [291, 213] width 404 height 212
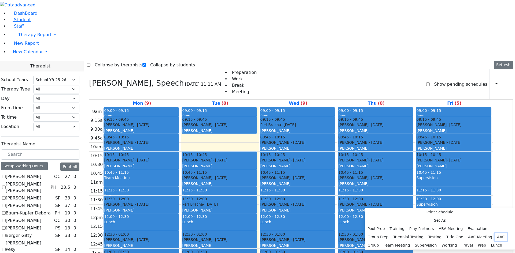
click at [494, 233] on button "AAC" at bounding box center [500, 237] width 13 height 8
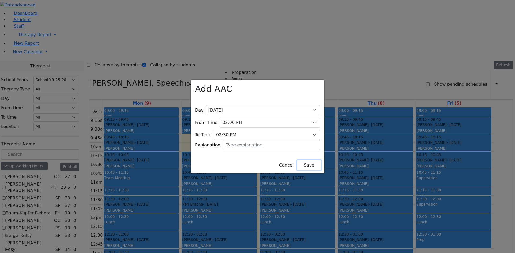
click at [297, 160] on button "Save" at bounding box center [309, 165] width 24 height 10
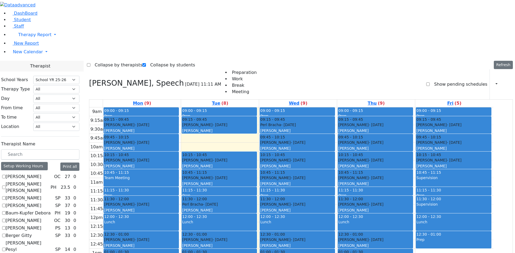
scroll to position [1, 0]
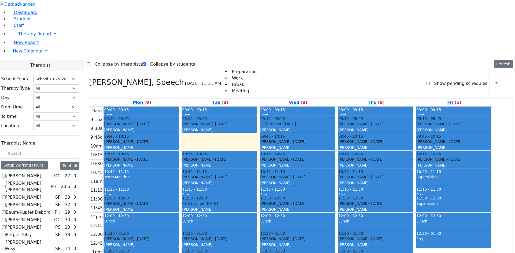
checkbox input "false"
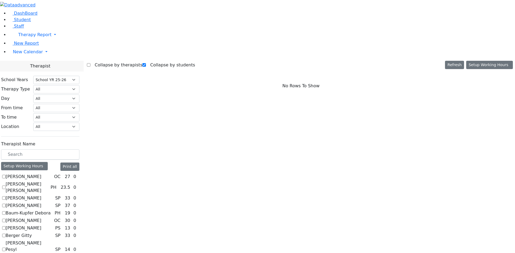
scroll to position [0, 0]
click at [25, 181] on label "[PERSON_NAME] [PERSON_NAME]" at bounding box center [27, 187] width 43 height 13
click at [6, 186] on input "[PERSON_NAME] [PERSON_NAME]" at bounding box center [3, 187] width 3 height 3
checkbox input "true"
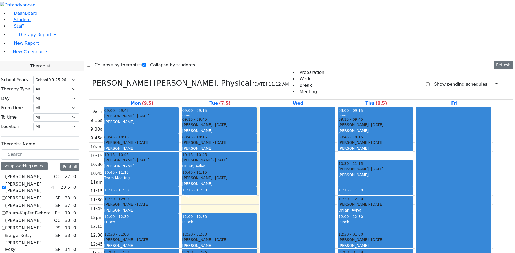
click at [23, 233] on label "Berger Gitty" at bounding box center [19, 236] width 26 height 6
click at [6, 234] on input "Berger Gitty" at bounding box center [3, 235] width 3 height 3
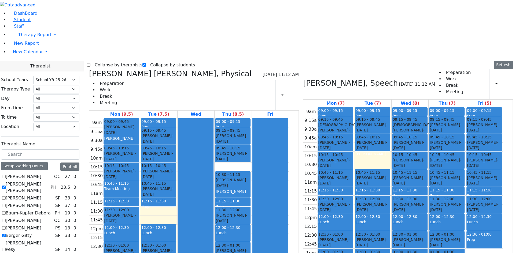
click at [25, 233] on label "Berger Gitty" at bounding box center [19, 236] width 26 height 6
click at [6, 234] on input "Berger Gitty" at bounding box center [3, 235] width 3 height 3
checkbox input "false"
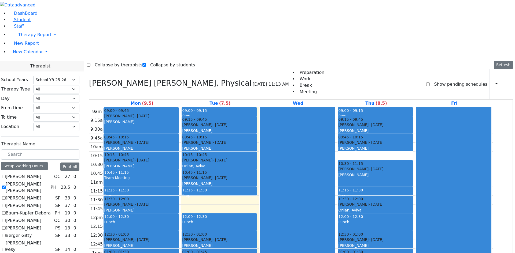
click at [22, 203] on label "[PERSON_NAME]" at bounding box center [24, 206] width 36 height 6
click at [6, 204] on input "[PERSON_NAME]" at bounding box center [3, 205] width 3 height 3
checkbox input "true"
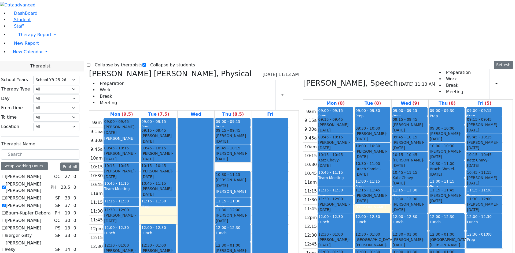
scroll to position [54, 0]
checkbox input "true"
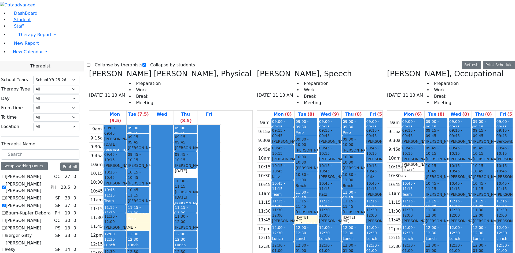
drag, startPoint x: 497, startPoint y: 188, endPoint x: 500, endPoint y: 233, distance: 45.1
drag, startPoint x: 472, startPoint y: 180, endPoint x: 413, endPoint y: 212, distance: 67.8
click at [407, 213] on div "9am 9:15am 9:30am 9:45am 10am 10:15am 10:30am 10:45am 11am 11:15am 11:30am 11:4…" at bounding box center [452, 224] width 131 height 212
click at [400, 203] on div "9am 9:15am 9:30am 9:45am 10am 10:15am 10:30am 10:45am 11am 11:15am 11:30am 11:4…" at bounding box center [452, 224] width 131 height 212
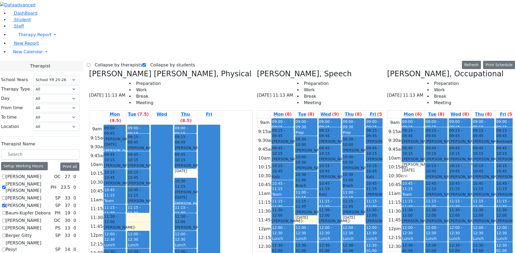
click at [402, 210] on div "9am 9:15am 9:30am 9:45am 10am 10:15am 10:30am 10:45am 11am 11:15am 11:30am 11:4…" at bounding box center [452, 224] width 131 height 212
click at [443, 196] on div "9am 9:15am 9:30am 9:45am 10am 10:15am 10:30am 10:45am 11am 11:15am 11:30am 11:4…" at bounding box center [452, 224] width 131 height 212
click at [443, 201] on div "9am 9:15am 9:30am 9:45am 10am 10:15am 10:30am 10:45am 11am 11:15am 11:30am 11:4…" at bounding box center [452, 224] width 131 height 212
click at [474, 177] on div "9am 9:15am 9:30am 9:45am 10am 10:15am 10:30am 10:45am 11am 11:15am 11:30am 11:4…" at bounding box center [452, 224] width 131 height 212
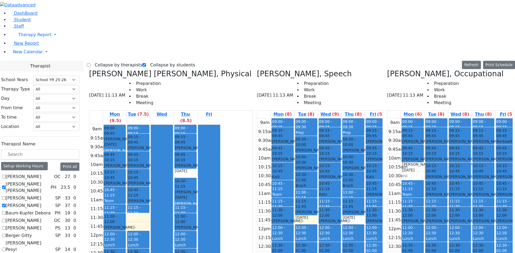
click at [397, 192] on div "9am 9:15am 9:30am 9:45am 10am 10:15am 10:30am 10:45am 11am 11:15am 11:30am 11:4…" at bounding box center [452, 224] width 131 height 212
click at [40, 3] on use "button" at bounding box center [40, 3] width 0 height 0
click at [20, 54] on span "New Calendar" at bounding box center [28, 51] width 30 height 5
click at [25, 72] on span "Teacher Report" at bounding box center [29, 68] width 32 height 5
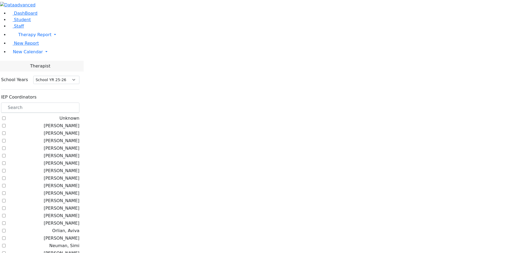
select select "212"
click at [76, 103] on input "text" at bounding box center [40, 108] width 78 height 10
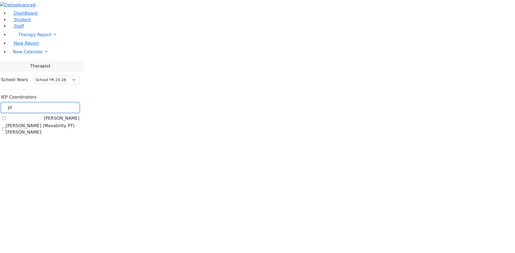
type input "pt"
click at [68, 115] on label "[PERSON_NAME]" at bounding box center [62, 118] width 36 height 6
click at [6, 117] on input "[PERSON_NAME]" at bounding box center [3, 118] width 3 height 3
checkbox input "true"
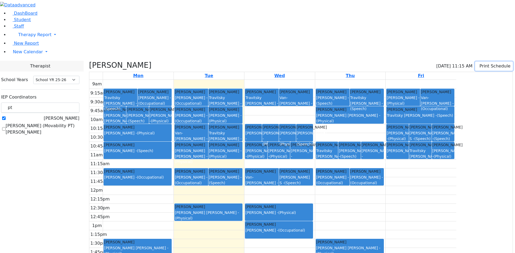
click at [481, 62] on button "Print Schedule" at bounding box center [494, 66] width 38 height 9
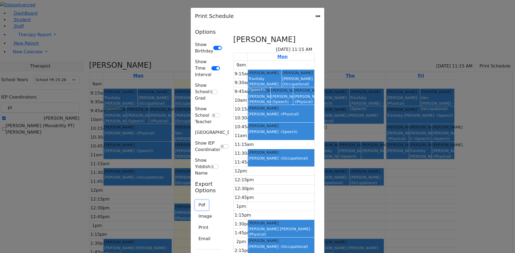
click at [195, 200] on button "Pdf" at bounding box center [202, 205] width 14 height 10
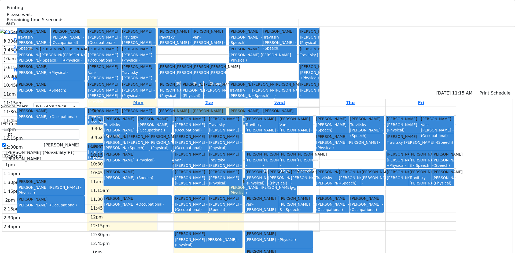
select select "212"
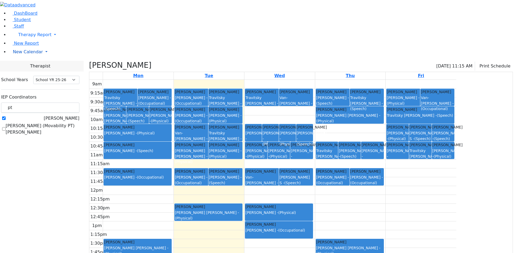
click at [21, 54] on span "New Calendar" at bounding box center [28, 51] width 30 height 5
click at [18, 65] on span "Calendar" at bounding box center [21, 62] width 19 height 5
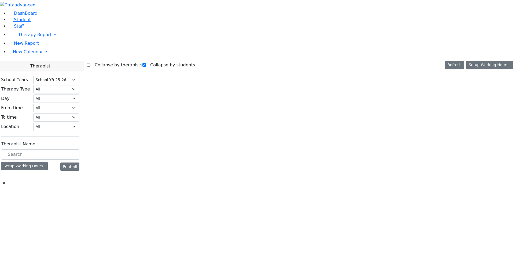
select select "212"
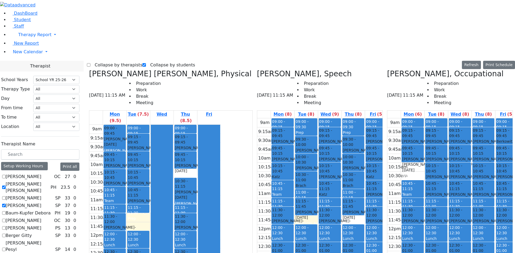
click at [272, 139] on span "- [DATE]" at bounding box center [288, 144] width 32 height 10
click at [272, 174] on div "[PERSON_NAME] - [DATE]" at bounding box center [282, 182] width 21 height 16
click at [3, 8] on div at bounding box center [257, 5] width 515 height 10
click at [37, 9] on button "button" at bounding box center [42, 5] width 11 height 10
click at [21, 22] on span "Student" at bounding box center [22, 19] width 17 height 5
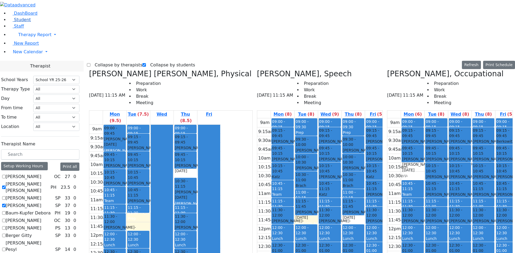
click at [19, 22] on span "Student" at bounding box center [22, 19] width 17 height 5
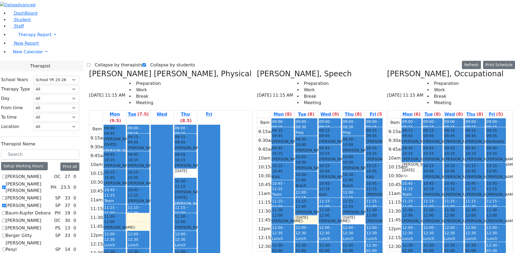
drag, startPoint x: 474, startPoint y: 177, endPoint x: 472, endPoint y: 193, distance: 15.9
click at [472, 193] on div "9am 9:15am 9:30am 9:45am 10am 10:15am 10:30am 10:45am 11am 11:15am 11:30am 11:4…" at bounding box center [446, 224] width 119 height 212
drag, startPoint x: 459, startPoint y: 199, endPoint x: 456, endPoint y: 190, distance: 9.3
click at [456, 190] on div "9am 9:15am 9:30am 9:45am 10am 10:15am 10:30am 10:45am 11am 11:15am 11:30am 11:4…" at bounding box center [446, 224] width 119 height 212
click at [471, 178] on div "9am 9:15am 9:30am 9:45am 10am 10:15am 10:30am 10:45am 11am 11:15am 11:30am 11:4…" at bounding box center [446, 224] width 119 height 212
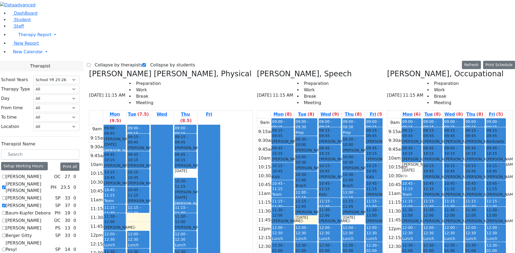
click at [439, 186] on div "9am 9:15am 9:30am 9:45am 10am 10:15am 10:30am 10:45am 11am 11:15am 11:30am 11:4…" at bounding box center [446, 224] width 119 height 212
drag, startPoint x: 459, startPoint y: 195, endPoint x: 460, endPoint y: 204, distance: 9.4
click at [460, 204] on div "9am 9:15am 9:30am 9:45am 10am 10:15am 10:30am 10:45am 11am 11:15am 11:30am 11:4…" at bounding box center [446, 224] width 119 height 212
drag, startPoint x: 411, startPoint y: 197, endPoint x: 411, endPoint y: 213, distance: 16.1
click at [411, 213] on div "9am 9:15am 9:30am 9:45am 10am 10:15am 10:30am 10:45am 11am 11:15am 11:30am 11:4…" at bounding box center [446, 224] width 119 height 212
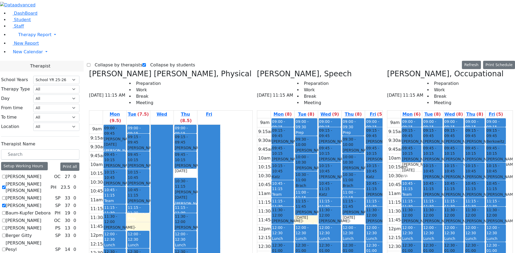
click at [412, 201] on div "9am 9:15am 9:30am 9:45am 10am 10:15am 10:30am 10:45am 11am 11:15am 11:30am 11:4…" at bounding box center [446, 224] width 119 height 212
click at [412, 198] on div "9am 9:15am 9:30am 9:45am 10am 10:15am 10:30am 10:45am 11am 11:15am 11:30am 11:4…" at bounding box center [446, 224] width 119 height 212
click at [449, 201] on div "9am 9:15am 9:30am 9:45am 10am 10:15am 10:30am 10:45am 11am 11:15am 11:30am 11:4…" at bounding box center [446, 224] width 119 height 212
click at [473, 178] on div "9am 9:15am 9:30am 9:45am 10am 10:15am 10:30am 10:45am 11am 11:15am 11:30am 11:4…" at bounding box center [446, 224] width 119 height 212
drag, startPoint x: 411, startPoint y: 80, endPoint x: 474, endPoint y: 204, distance: 139.1
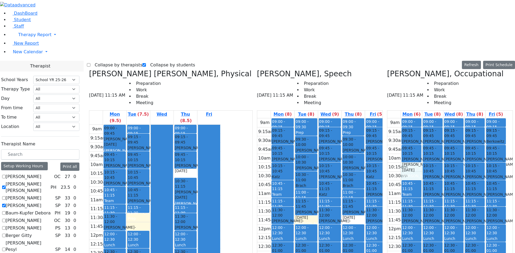
click at [474, 210] on div "9am 9:15am 9:30am 9:45am 10am 10:15am 10:30am 10:45am 11am 11:15am 11:30am 11:4…" at bounding box center [446, 224] width 119 height 212
click at [415, 118] on div "9am 9:15am 9:30am 9:45am 10am 10:15am 10:30am 10:45am 11am 11:15am 11:30am 11:4…" at bounding box center [446, 224] width 119 height 212
click at [412, 118] on div "9am 9:15am 9:30am 9:45am 10am 10:15am 10:30am 10:45am 11am 11:15am 11:30am 11:4…" at bounding box center [446, 224] width 119 height 212
click at [303, 130] on div "9am 9:15am 9:30am 9:45am 10am 10:15am 10:30am 10:45am 11am 11:15am 11:30am 11:4…" at bounding box center [322, 224] width 131 height 212
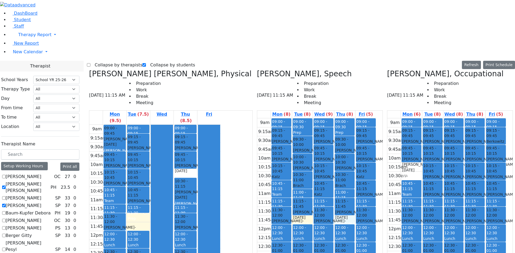
click at [355, 130] on div "9am 9:15am 9:30am 9:45am 10am 10:15am 10:30am 10:45am 11am 11:15am 11:30am 11:4…" at bounding box center [316, 224] width 119 height 212
drag, startPoint x: 409, startPoint y: 80, endPoint x: 407, endPoint y: 92, distance: 12.0
click at [407, 118] on div "9am 9:15am 9:30am 9:45am 10am 10:15am 10:30am 10:45am 11am 11:15am 11:30am 11:4…" at bounding box center [446, 224] width 119 height 212
click at [456, 200] on div "9am 9:15am 9:30am 9:45am 10am 10:15am 10:30am 10:45am 11am 11:15am 11:30am 11:4…" at bounding box center [446, 224] width 119 height 212
click at [477, 173] on div "9am 9:15am 9:30am 9:45am 10am 10:15am 10:30am 10:45am 11am 11:15am 11:30am 11:4…" at bounding box center [446, 224] width 119 height 212
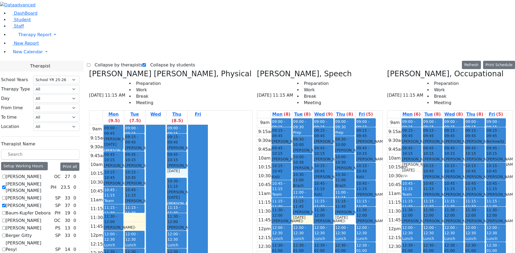
click at [208, 125] on div "9am 9:15am 9:30am 9:45am 10am 10:15am 10:30am 10:45am 11am 11:15am 11:30am 11:4…" at bounding box center [148, 231] width 119 height 212
click at [349, 132] on div "9am 9:15am 9:30am 9:45am 10am 10:15am 10:30am 10:45am 11am 11:15am 11:30am 11:4…" at bounding box center [316, 224] width 119 height 212
click at [310, 133] on div "9am 9:15am 9:30am 9:45am 10am 10:15am 10:30am 10:45am 11am 11:15am 11:30am 11:4…" at bounding box center [316, 224] width 119 height 212
click at [346, 131] on div "9am 9:15am 9:30am 9:45am 10am 10:15am 10:30am 10:45am 11am 11:15am 11:30am 11:4…" at bounding box center [316, 224] width 119 height 212
drag, startPoint x: 419, startPoint y: 76, endPoint x: 416, endPoint y: 93, distance: 17.7
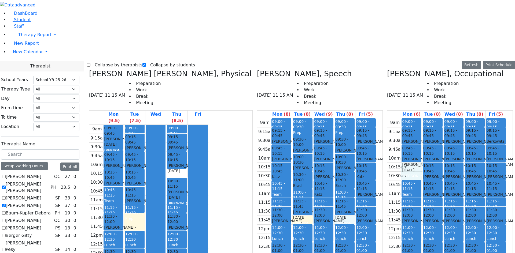
click at [416, 118] on div "9am 9:15am 9:30am 9:45am 10am 10:15am 10:30am 10:45am 11am 11:15am 11:30am 11:4…" at bounding box center [446, 224] width 119 height 212
drag, startPoint x: 437, startPoint y: 178, endPoint x: 437, endPoint y: 189, distance: 10.5
click at [437, 189] on div "9am 9:15am 9:30am 9:45am 10am 10:15am 10:30am 10:45am 11am 11:15am 11:30am 11:4…" at bounding box center [446, 224] width 119 height 212
drag, startPoint x: 464, startPoint y: 197, endPoint x: 459, endPoint y: 190, distance: 8.1
click at [457, 192] on div "9am 9:15am 9:30am 9:45am 10am 10:15am 10:30am 10:45am 11am 11:15am 11:30am 11:4…" at bounding box center [446, 224] width 119 height 212
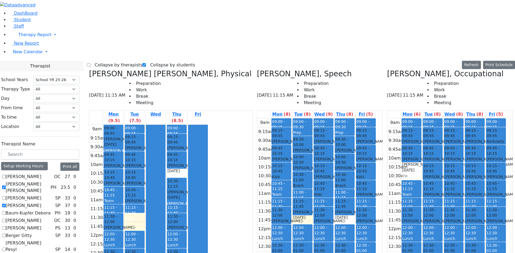
drag, startPoint x: 481, startPoint y: 176, endPoint x: 478, endPoint y: 182, distance: 6.4
click at [476, 186] on div "9am 9:15am 9:30am 9:45am 10am 10:15am 10:30am 10:45am 11am 11:15am 11:30am 11:4…" at bounding box center [446, 224] width 119 height 212
drag, startPoint x: 414, startPoint y: 204, endPoint x: 411, endPoint y: 197, distance: 7.7
click at [410, 196] on div "9am 9:15am 9:30am 9:45am 10am 10:15am 10:30am 10:45am 11am 11:15am 11:30am 11:4…" at bounding box center [446, 224] width 119 height 212
click at [13, 54] on span "New Calendar" at bounding box center [28, 51] width 30 height 5
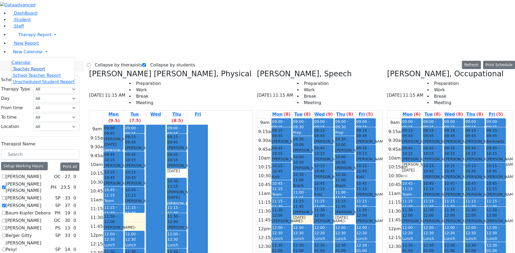
click at [19, 72] on span "Teacher Report" at bounding box center [29, 68] width 32 height 5
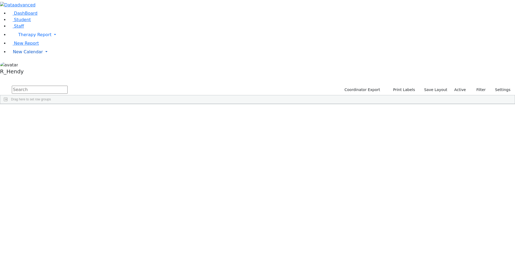
click at [24, 54] on span "New Calendar" at bounding box center [28, 51] width 30 height 5
click at [24, 72] on span "Teacher Report" at bounding box center [29, 68] width 32 height 5
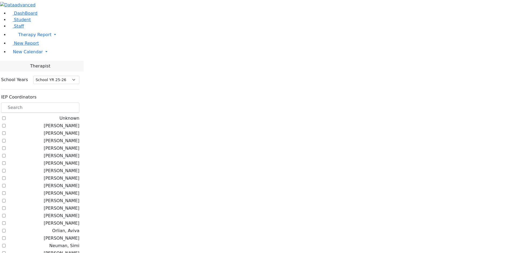
select select "212"
click at [79, 123] on label "[PERSON_NAME]" at bounding box center [62, 126] width 36 height 6
click at [6, 124] on input "[PERSON_NAME]" at bounding box center [3, 125] width 3 height 3
checkbox input "true"
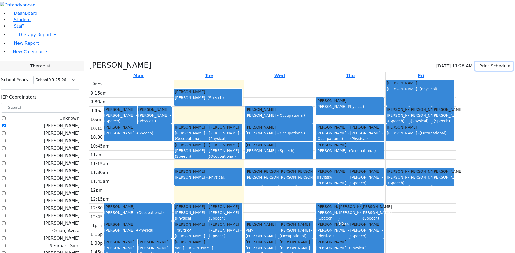
click at [476, 62] on button "Print Schedule" at bounding box center [494, 66] width 38 height 9
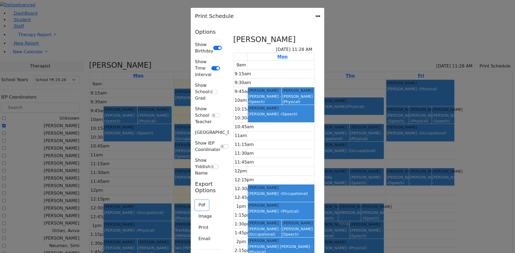
click at [195, 200] on button "Pdf" at bounding box center [202, 205] width 14 height 10
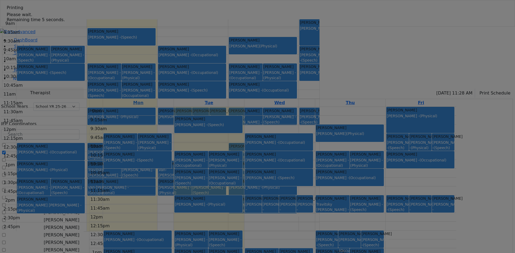
select select "212"
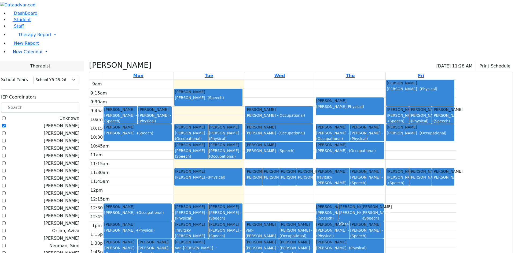
click at [16, 57] on link "New Calendar" at bounding box center [262, 52] width 506 height 11
click at [17, 65] on span "Calendar" at bounding box center [21, 62] width 19 height 5
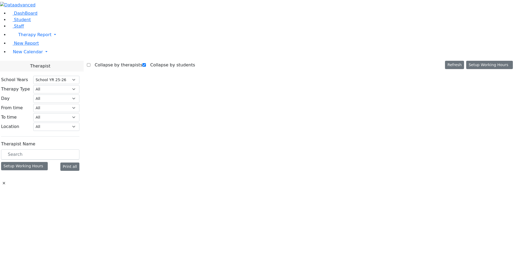
select select "212"
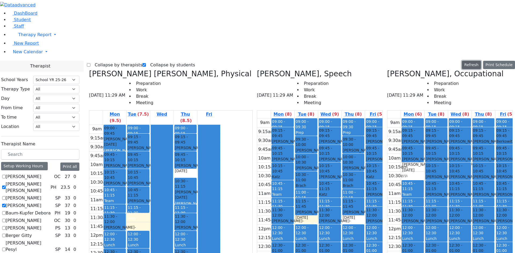
click at [474, 61] on button "Refresh" at bounding box center [470, 65] width 19 height 8
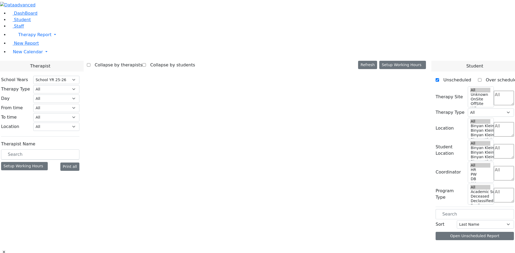
select select "212"
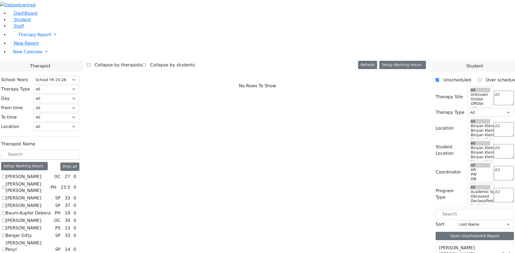
scroll to position [54, 0]
checkbox input "true"
select select "2"
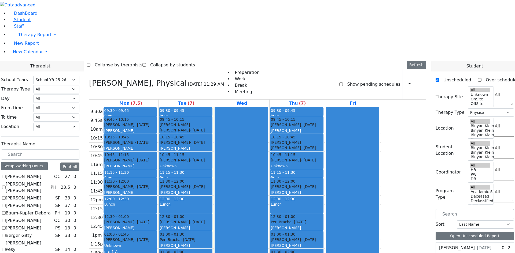
click at [156, 237] on div "[PERSON_NAME] - [DATE] Unknown pre-1-A" at bounding box center [130, 245] width 52 height 17
click at [212, 237] on div "Perl Bracha - [DATE] [PERSON_NAME]" at bounding box center [185, 243] width 52 height 12
drag, startPoint x: 175, startPoint y: 111, endPoint x: 236, endPoint y: 165, distance: 80.5
click at [236, 165] on tr "09:30 - 09:45 Prep 09:45 - 10:15 Gottesman Dina - 11/16/2021 Grossbaum, Chaya 1…" at bounding box center [234, 191] width 291 height 168
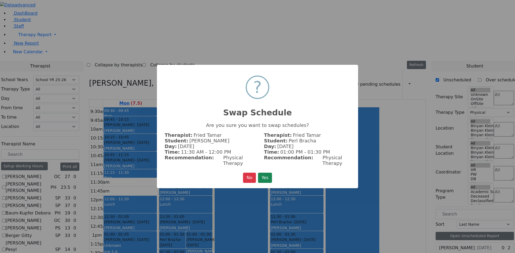
click at [262, 173] on button "Yes" at bounding box center [265, 178] width 14 height 10
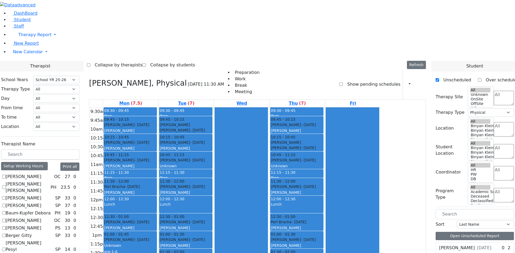
click at [212, 237] on div "Weiss Avrumi - 09/22/2021 ווייס אברמי Unknown רבי היימליך ק"ג" at bounding box center [185, 251] width 52 height 29
drag, startPoint x: 344, startPoint y: 114, endPoint x: 347, endPoint y: 166, distance: 51.8
click at [325, 166] on div "09:30 - 09:45 Prep 09:45 - 10:15 Gottesman Dina - 11/16/2021 Grossbaum, Chaya 1…" at bounding box center [296, 191] width 55 height 168
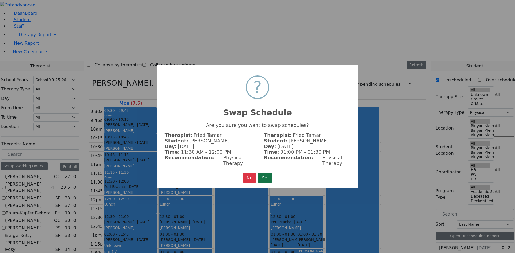
click at [261, 173] on button "Yes" at bounding box center [265, 178] width 14 height 10
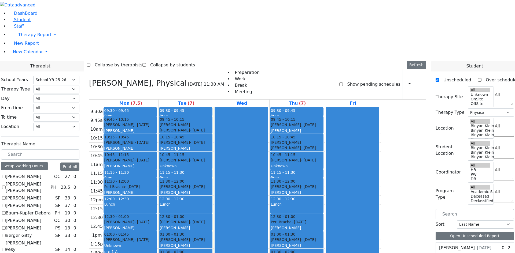
click at [323, 237] on div "Weiss Avrumi - 09/22/2021 ווייס אברמי Unknown רבי היימליך ק"ג" at bounding box center [296, 251] width 52 height 29
click at [212, 237] on div "Weiss Avrumi - 09/22/2021 ווייס אברמי Unknown רבי היימליך ק"ג" at bounding box center [185, 251] width 52 height 29
drag, startPoint x: 236, startPoint y: 168, endPoint x: 236, endPoint y: 183, distance: 15.3
click at [214, 183] on div "09:30 - 09:45 Prep 09:45 - 10:15 Moskowitz Rachel Leah - 09/20/2021 Grossbaum, …" at bounding box center [185, 191] width 55 height 168
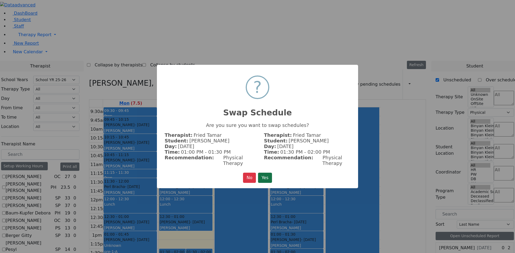
click at [266, 174] on button "Yes" at bounding box center [265, 178] width 14 height 10
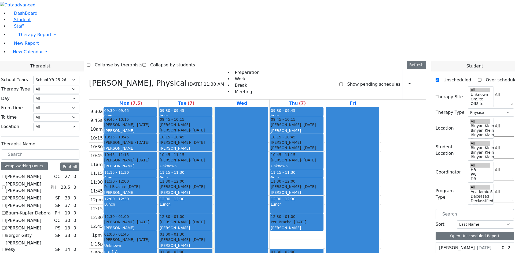
drag, startPoint x: 325, startPoint y: 165, endPoint x: 329, endPoint y: 180, distance: 15.2
click at [325, 180] on div "09:30 - 09:45 Prep 09:45 - 10:15 Gottesman Dina - 11/16/2021 Grossbaum, Chaya 1…" at bounding box center [296, 191] width 55 height 168
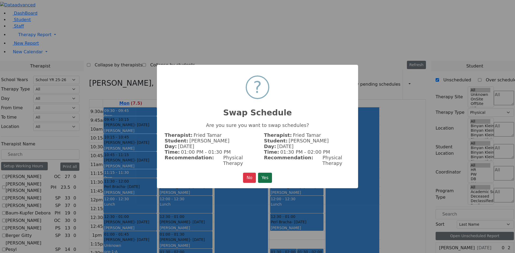
click at [265, 174] on button "Yes" at bounding box center [265, 178] width 14 height 10
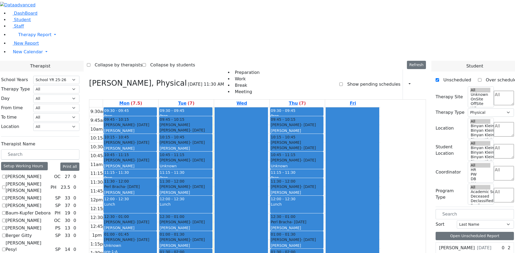
click at [405, 80] on button "button" at bounding box center [408, 84] width 6 height 9
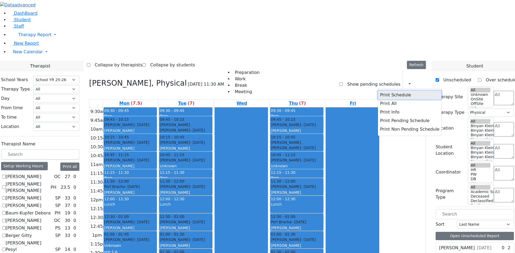
click at [385, 91] on button "Print Schedule" at bounding box center [410, 95] width 64 height 9
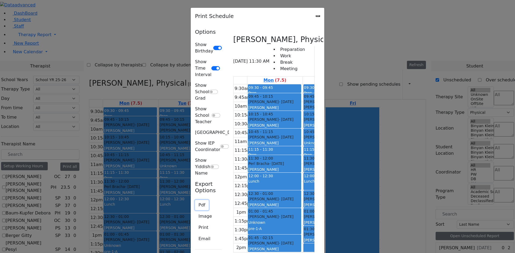
click at [195, 200] on button "Pdf" at bounding box center [202, 205] width 14 height 10
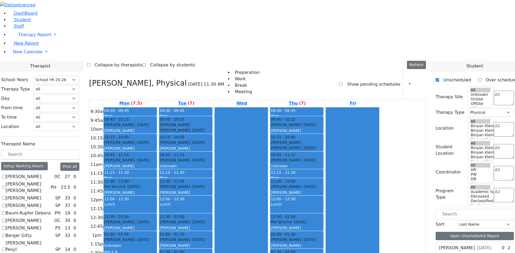
checkbox input "false"
select select
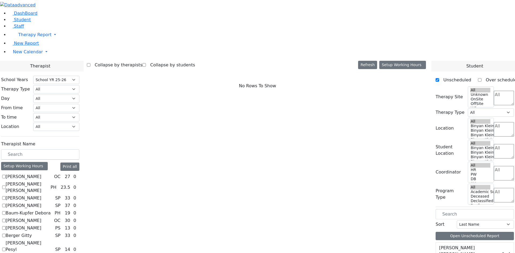
scroll to position [0, 0]
click at [48, 181] on label "[PERSON_NAME] [PERSON_NAME]" at bounding box center [27, 187] width 43 height 13
click at [6, 186] on input "[PERSON_NAME] [PERSON_NAME]" at bounding box center [3, 187] width 3 height 3
checkbox input "true"
select select "2"
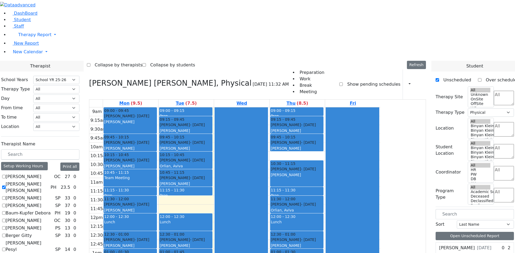
click at [156, 113] on div "Schonbrun Isaac - 02/21/2021 Grossbaum, Chaya" at bounding box center [130, 119] width 52 height 12
click at [156, 146] on div "[PERSON_NAME]" at bounding box center [130, 148] width 52 height 5
click at [156, 140] on div "Jacob Shia - 12/04/2022 Ptalis, Aliza" at bounding box center [130, 146] width 52 height 12
click at [156, 158] on div "Wertheimer Miriam - 09/06/2020 Nenner Simmone" at bounding box center [130, 164] width 52 height 12
click at [156, 146] on div "[PERSON_NAME]" at bounding box center [130, 148] width 52 height 5
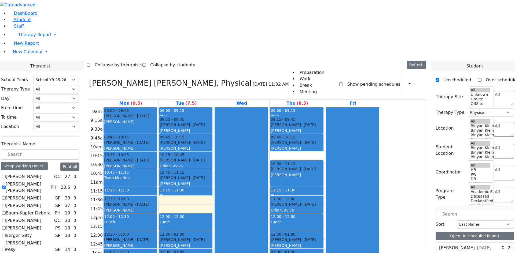
click at [156, 158] on div "Wertheimer Miriam - 09/06/2020" at bounding box center [130, 160] width 52 height 5
click at [156, 140] on div "Jacob Shia - 12/04/2022" at bounding box center [130, 142] width 52 height 5
click at [156, 158] on div "Wertheimer Miriam - 09/06/2020" at bounding box center [130, 160] width 52 height 5
click at [212, 146] on div "[PERSON_NAME]" at bounding box center [185, 148] width 52 height 5
click at [212, 158] on div "Katz Samuel - 06/14/2021 Orlian, Aviva" at bounding box center [185, 164] width 52 height 12
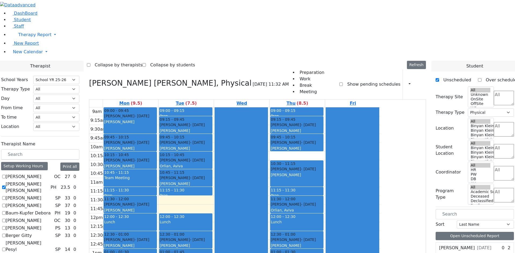
click at [323, 202] on div "Katz Samuel - 06/14/2021" at bounding box center [296, 204] width 52 height 5
click at [156, 243] on div "[PERSON_NAME]" at bounding box center [130, 245] width 52 height 5
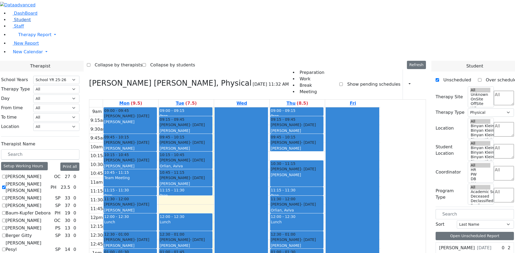
click at [24, 22] on span "Student" at bounding box center [22, 19] width 17 height 5
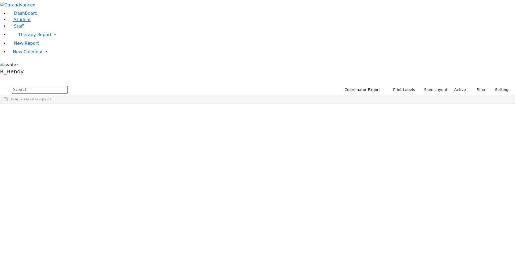
click at [68, 86] on input "text" at bounding box center [40, 90] width 56 height 8
type input "sam"
click at [102, 158] on div "Samuel" at bounding box center [85, 162] width 34 height 8
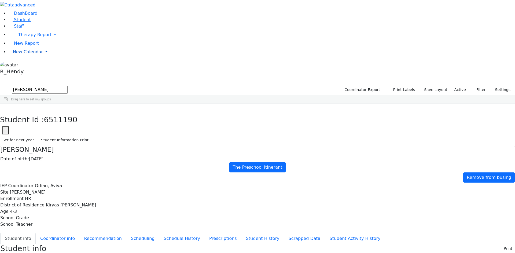
click at [34, 54] on span "New Calendar" at bounding box center [28, 51] width 30 height 5
click at [41, 66] on div "Calendar" at bounding box center [43, 62] width 63 height 6
click at [8, 104] on button "button" at bounding box center [4, 109] width 8 height 11
click at [24, 57] on link "New Calendar" at bounding box center [262, 52] width 506 height 11
click at [21, 66] on link "Calendar" at bounding box center [21, 62] width 19 height 6
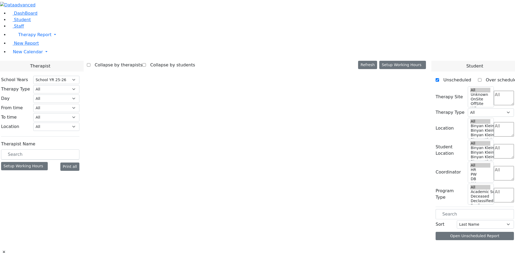
select select "212"
select select "2"
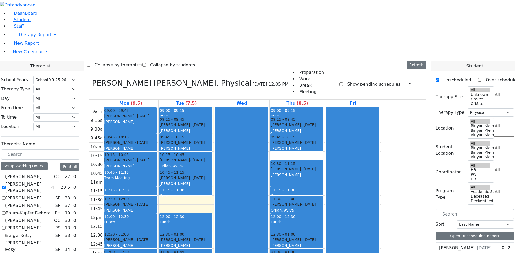
click at [41, 203] on label "[PERSON_NAME]" at bounding box center [24, 206] width 36 height 6
click at [6, 204] on input "[PERSON_NAME]" at bounding box center [3, 205] width 3 height 3
checkbox input "true"
select select
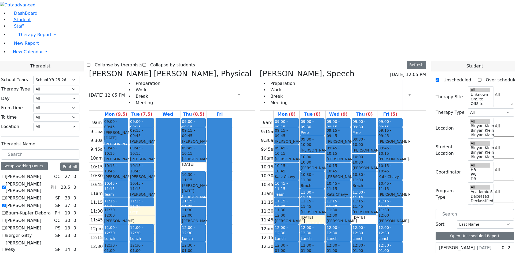
scroll to position [54, 0]
checkbox input "true"
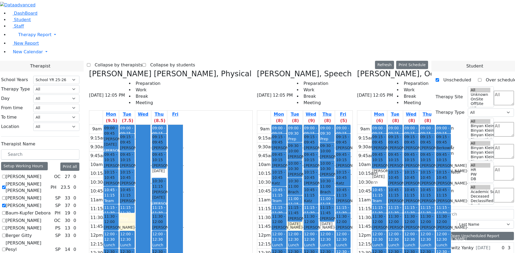
click at [141, 61] on label "Collapse by therapists" at bounding box center [116, 65] width 52 height 9
click at [90, 63] on input "Collapse by therapists" at bounding box center [88, 64] width 3 height 3
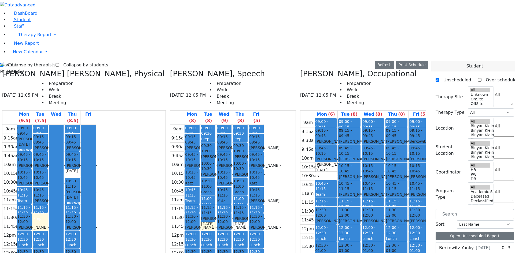
click at [386, 176] on div "9am 9:15am 9:30am 9:45am 10am 10:15am 10:30am 10:45am 11am 11:15am 11:30am 11:4…" at bounding box center [365, 224] width 131 height 212
drag, startPoint x: 359, startPoint y: 203, endPoint x: 363, endPoint y: 191, distance: 13.2
click at [362, 191] on div "9am 9:15am 9:30am 9:45am 10am 10:15am 10:30am 10:45am 11am 11:15am 11:30am 11:4…" at bounding box center [365, 224] width 131 height 212
drag, startPoint x: 387, startPoint y: 184, endPoint x: 387, endPoint y: 180, distance: 3.8
click at [387, 176] on div "9am 9:15am 9:30am 9:45am 10am 10:15am 10:30am 10:45am 11am 11:15am 11:30am 11:4…" at bounding box center [365, 224] width 131 height 212
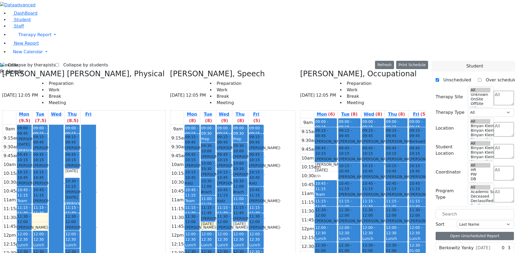
drag, startPoint x: 321, startPoint y: 219, endPoint x: 379, endPoint y: 178, distance: 71.1
click at [382, 178] on div "9am 9:15am 9:30am 9:45am 10am 10:15am 10:30am 10:45am 11am 11:15am 11:30am 11:4…" at bounding box center [365, 224] width 131 height 212
drag, startPoint x: 320, startPoint y: 78, endPoint x: 319, endPoint y: 87, distance: 8.6
click at [319, 118] on div "9am 9:15am 9:30am 9:45am 10am 10:15am 10:30am 10:45am 11am 11:15am 11:30am 11:4…" at bounding box center [365, 224] width 131 height 212
click at [339, 192] on div "[PERSON_NAME] - [DATE]" at bounding box center [348, 197] width 21 height 11
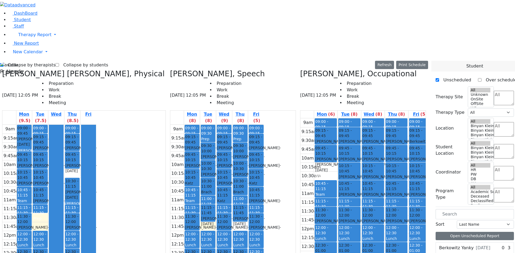
click at [322, 196] on div "9am 9:15am 9:30am 9:45am 10am 10:15am 10:30am 10:45am 11am 11:15am 11:30am 11:4…" at bounding box center [365, 224] width 131 height 212
click at [323, 203] on div "9am 9:15am 9:30am 9:45am 10am 10:15am 10:30am 10:45am 11am 11:15am 11:30am 11:4…" at bounding box center [365, 224] width 131 height 212
drag, startPoint x: 334, startPoint y: 177, endPoint x: 341, endPoint y: 184, distance: 10.3
click at [341, 184] on div "9am 9:15am 9:30am 9:45am 10am 10:15am 10:30am 10:45am 11am 11:15am 11:30am 11:4…" at bounding box center [365, 224] width 131 height 212
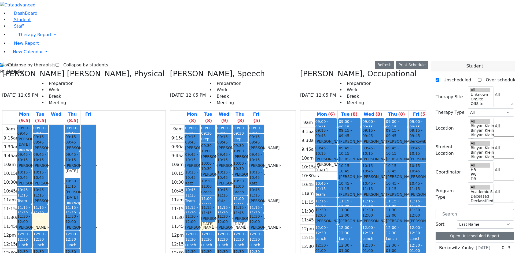
drag, startPoint x: 314, startPoint y: 193, endPoint x: 314, endPoint y: 198, distance: 5.4
click at [315, 200] on div "9am 9:15am 9:30am 9:45am 10am 10:15am 10:30am 10:45am 11am 11:15am 11:30am 11:4…" at bounding box center [365, 224] width 131 height 212
click at [352, 185] on div "9am 9:15am 9:30am 9:45am 10am 10:15am 10:30am 10:45am 11am 11:15am 11:30am 11:4…" at bounding box center [365, 224] width 131 height 212
click at [389, 177] on div "9am 9:15am 9:30am 9:45am 10am 10:15am 10:30am 10:45am 11am 11:15am 11:30am 11:4…" at bounding box center [365, 224] width 131 height 212
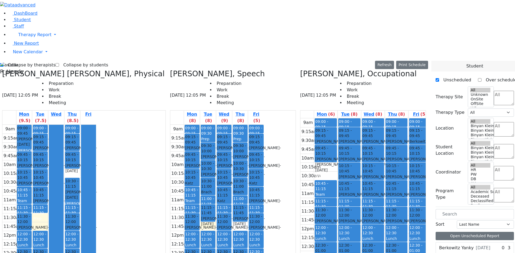
click at [317, 190] on div "9am 9:15am 9:30am 9:45am 10am 10:15am 10:30am 10:45am 11am 11:15am 11:30am 11:4…" at bounding box center [365, 224] width 131 height 212
click at [317, 199] on div "9am 9:15am 9:30am 9:45am 10am 10:15am 10:30am 10:45am 11am 11:15am 11:30am 11:4…" at bounding box center [365, 224] width 131 height 212
drag, startPoint x: 343, startPoint y: 179, endPoint x: 384, endPoint y: 192, distance: 42.8
click at [384, 192] on div "9am 9:15am 9:30am 9:45am 10am 10:15am 10:30am 10:45am 11am 11:15am 11:30am 11:4…" at bounding box center [365, 224] width 131 height 212
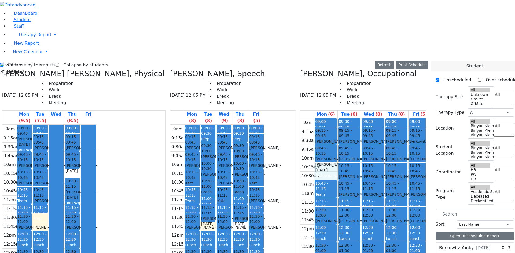
drag, startPoint x: 313, startPoint y: 82, endPoint x: 387, endPoint y: 208, distance: 146.2
click at [387, 208] on div "9am 9:15am 9:30am 9:45am 10am 10:15am 10:30am 10:45am 11am 11:15am 11:30am 11:4…" at bounding box center [365, 224] width 131 height 212
drag, startPoint x: 324, startPoint y: 193, endPoint x: 390, endPoint y: 184, distance: 66.5
click at [390, 184] on div "9am 9:15am 9:30am 9:45am 10am 10:15am 10:30am 10:45am 11am 11:15am 11:30am 11:4…" at bounding box center [365, 224] width 131 height 212
drag, startPoint x: 315, startPoint y: 81, endPoint x: 397, endPoint y: 181, distance: 129.0
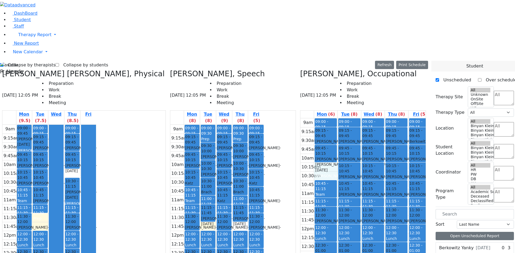
click at [397, 185] on div "9am 9:15am 9:30am 9:45am 10am 10:15am 10:30am 10:45am 11am 11:15am 11:30am 11:4…" at bounding box center [365, 224] width 131 height 212
drag, startPoint x: 322, startPoint y: 207, endPoint x: 321, endPoint y: 191, distance: 16.1
click at [321, 191] on div "9am 9:15am 9:30am 9:45am 10am 10:15am 10:30am 10:45am 11am 11:15am 11:30am 11:4…" at bounding box center [365, 224] width 131 height 212
drag, startPoint x: 342, startPoint y: 185, endPoint x: 342, endPoint y: 179, distance: 5.4
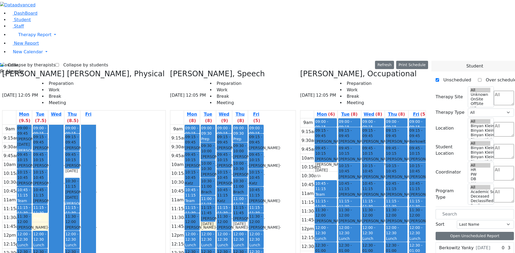
click at [342, 178] on div "9am 9:15am 9:30am 9:45am 10am 10:15am 10:30am 10:45am 11am 11:15am 11:30am 11:4…" at bounding box center [365, 224] width 131 height 212
click at [365, 200] on div "9am 9:15am 9:30am 9:45am 10am 10:15am 10:30am 10:45am 11am 11:15am 11:30am 11:4…" at bounding box center [365, 224] width 131 height 212
click at [381, 188] on div "9am 9:15am 9:30am 9:45am 10am 10:15am 10:30am 10:45am 11am 11:15am 11:30am 11:4…" at bounding box center [365, 224] width 131 height 212
click at [390, 178] on div "9am 9:15am 9:30am 9:45am 10am 10:15am 10:30am 10:45am 11am 11:15am 11:30am 11:4…" at bounding box center [365, 224] width 131 height 212
click at [322, 204] on div "9am 9:15am 9:30am 9:45am 10am 10:15am 10:30am 10:45am 11am 11:15am 11:30am 11:4…" at bounding box center [365, 224] width 131 height 212
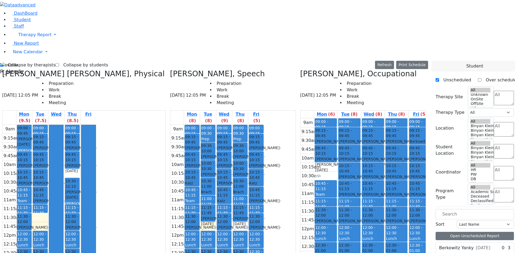
click at [320, 196] on div "9am 9:15am 9:30am 9:45am 10am 10:15am 10:30am 10:45am 11am 11:15am 11:30am 11:4…" at bounding box center [365, 224] width 131 height 212
drag, startPoint x: 314, startPoint y: 218, endPoint x: 359, endPoint y: 77, distance: 148.8
click at [359, 118] on div "9am 9:15am 9:30am 9:45am 10am 10:15am 10:30am 10:45am 11am 11:15am 11:30am 11:4…" at bounding box center [365, 224] width 131 height 212
click at [364, 193] on div "9am 9:15am 9:30am 9:45am 10am 10:15am 10:30am 10:45am 11am 11:15am 11:30am 11:4…" at bounding box center [365, 224] width 131 height 212
click at [381, 182] on div "9am 9:15am 9:30am 9:45am 10am 10:15am 10:30am 10:45am 11am 11:15am 11:30am 11:4…" at bounding box center [365, 224] width 131 height 212
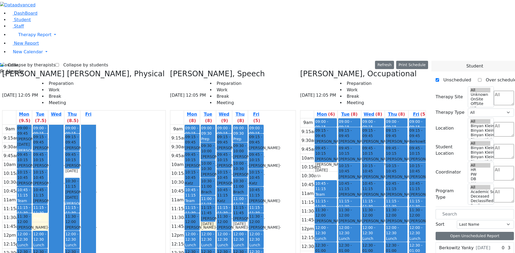
click at [315, 194] on div "9am 9:15am 9:30am 9:45am 10am 10:15am 10:30am 10:45am 11am 11:15am 11:30am 11:4…" at bounding box center [365, 224] width 131 height 212
click at [314, 203] on div "9am 9:15am 9:30am 9:45am 10am 10:15am 10:30am 10:45am 11am 11:15am 11:30am 11:4…" at bounding box center [365, 224] width 131 height 212
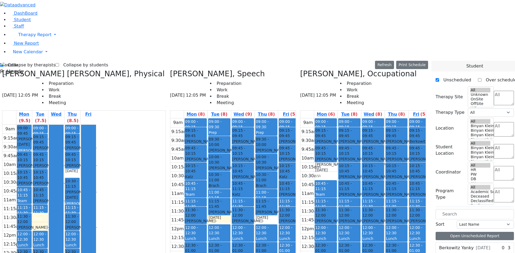
drag, startPoint x: 214, startPoint y: 131, endPoint x: 293, endPoint y: 196, distance: 102.1
click at [293, 196] on div "[PERSON_NAME] [PERSON_NAME], Physical [DATE] 12:05 PM Preparation Work Break Me…" at bounding box center [214, 201] width 428 height 264
click at [326, 201] on div "9am 9:15am 9:30am 9:45am 10am 10:15am 10:30am 10:45am 11am 11:15am 11:30am 11:4…" at bounding box center [365, 224] width 131 height 212
click at [340, 186] on div "9am 9:15am 9:30am 9:45am 10am 10:15am 10:30am 10:45am 11am 11:15am 11:30am 11:4…" at bounding box center [365, 224] width 131 height 212
click at [344, 179] on div "9am 9:15am 9:30am 9:45am 10am 10:15am 10:30am 10:45am 11am 11:15am 11:30am 11:4…" at bounding box center [365, 224] width 131 height 212
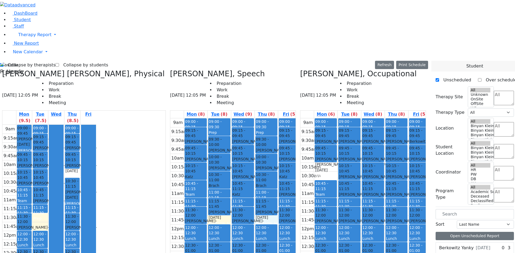
click at [258, 132] on div "9am 9:15am 9:30am 9:45am 10am 10:15am 10:30am 10:45am 11am 11:15am 11:30am 11:4…" at bounding box center [235, 224] width 131 height 212
click at [277, 176] on div "9am 9:15am 9:30am 9:45am 10am 10:15am 10:30am 10:45am 11am 11:15am 11:30am 11:4…" at bounding box center [235, 224] width 131 height 212
drag, startPoint x: 314, startPoint y: 79, endPoint x: 403, endPoint y: 223, distance: 168.8
click at [401, 225] on div "9am 9:15am 9:30am 9:45am 10am 10:15am 10:30am 10:45am 11am 11:15am 11:30am 11:4…" at bounding box center [365, 224] width 131 height 212
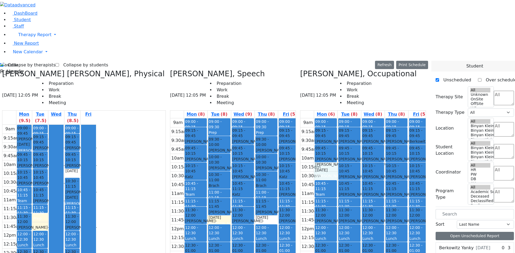
click at [325, 118] on div "9am 9:15am 9:30am 9:45am 10am 10:15am 10:30am 10:45am 11am 11:15am 11:30am 11:4…" at bounding box center [365, 224] width 131 height 212
click at [342, 177] on div "9am 9:15am 9:30am 9:45am 10am 10:15am 10:30am 10:45am 11am 11:15am 11:30am 11:4…" at bounding box center [365, 224] width 131 height 212
click at [322, 195] on div "9am 9:15am 9:30am 9:45am 10am 10:15am 10:30am 10:45am 11am 11:15am 11:30am 11:4…" at bounding box center [365, 224] width 131 height 212
drag, startPoint x: 320, startPoint y: 188, endPoint x: 321, endPoint y: 177, distance: 10.5
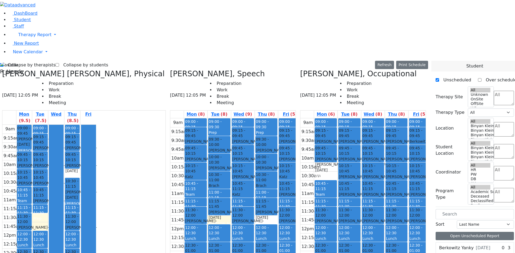
click at [339, 184] on div "9am 9:15am 9:30am 9:45am 10am 10:15am 10:30am 10:45am 11am 11:15am 11:30am 11:4…" at bounding box center [365, 224] width 131 height 212
click at [340, 178] on div "9am 9:15am 9:30am 9:45am 10am 10:15am 10:30am 10:45am 11am 11:15am 11:30am 11:4…" at bounding box center [365, 224] width 131 height 212
click at [20, 61] on label "Collapse by therapists" at bounding box center [29, 65] width 52 height 9
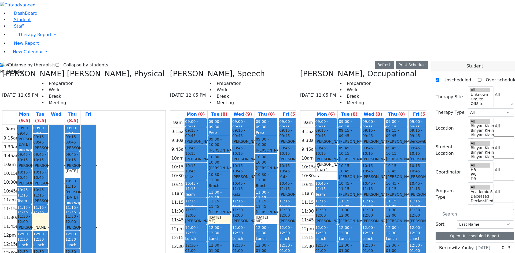
click at [3, 63] on input "Collapse by therapists" at bounding box center [1, 64] width 3 height 3
checkbox input "false"
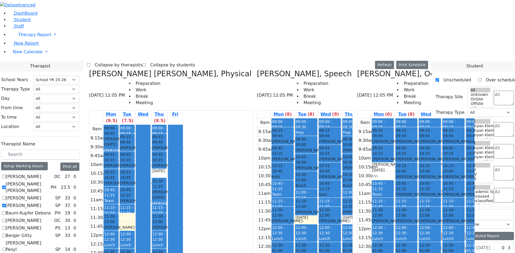
click at [32, 233] on label "Berger Gitty" at bounding box center [19, 236] width 26 height 6
click at [6, 234] on input "Berger Gitty" at bounding box center [3, 235] width 3 height 3
checkbox input "true"
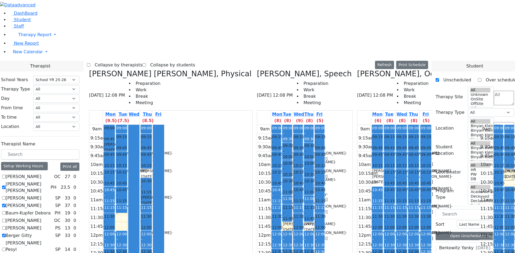
scroll to position [0, 0]
click at [48, 181] on label "[PERSON_NAME] [PERSON_NAME]" at bounding box center [27, 187] width 43 height 13
click at [6, 186] on input "[PERSON_NAME] [PERSON_NAME]" at bounding box center [3, 187] width 3 height 3
checkbox input "false"
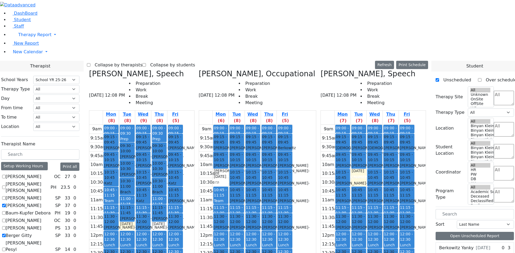
scroll to position [161, 0]
checkbox input "false"
select select "3"
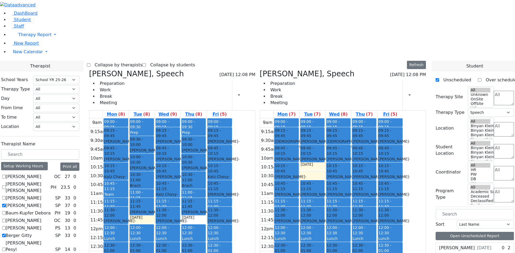
drag, startPoint x: 166, startPoint y: 184, endPoint x: 306, endPoint y: 204, distance: 141.3
click at [306, 204] on div "Auslander Susanne, Speech 09/02/2025 12:08 PM Preparation Work Break Meeting Pr…" at bounding box center [257, 200] width 341 height 262
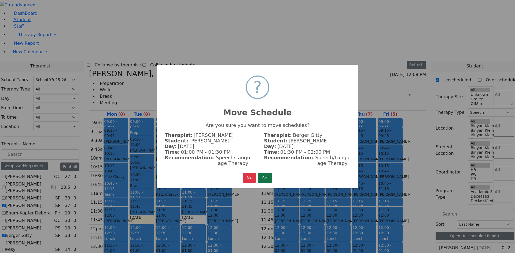
click at [263, 178] on button "Yes" at bounding box center [265, 178] width 14 height 10
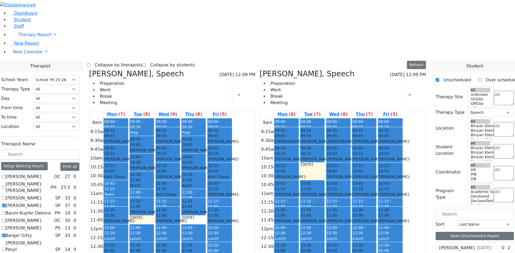
drag, startPoint x: 218, startPoint y: 187, endPoint x: 327, endPoint y: 204, distance: 110.7
click at [334, 206] on div "Auslander Susanne, Speech 09/02/2025 12:09 PM Preparation Work Break Meeting Pr…" at bounding box center [257, 200] width 341 height 262
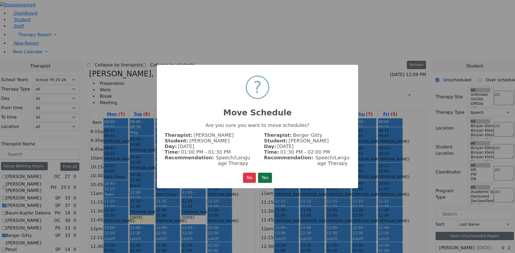
click at [271, 174] on button "Yes" at bounding box center [265, 178] width 14 height 10
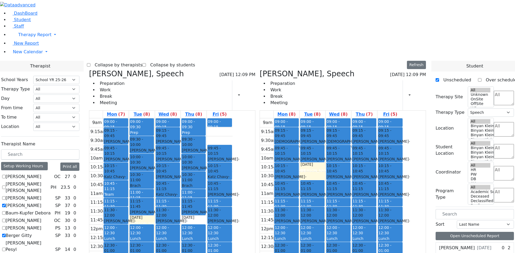
drag, startPoint x: 268, startPoint y: 53, endPoint x: 387, endPoint y: 207, distance: 194.4
click at [387, 200] on div "Auslander Susanne, Speech 09/02/2025 12:09 PM Preparation Work Break Meeting Pr…" at bounding box center [257, 200] width 341 height 262
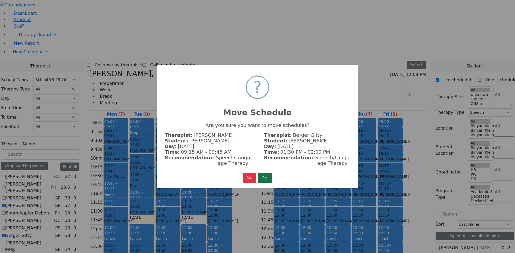
click at [263, 182] on button "Yes" at bounding box center [265, 178] width 14 height 10
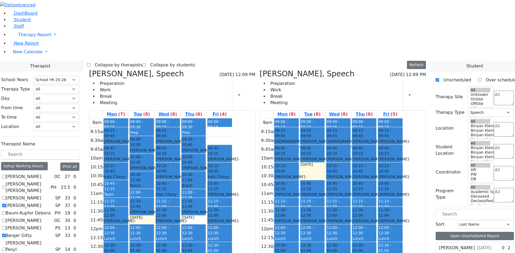
drag, startPoint x: 170, startPoint y: 208, endPoint x: 171, endPoint y: 192, distance: 16.4
click at [129, 192] on div "09:00 - 09:15 Prep 09:15 - 09:45 Appel Jacob - 05/30/2021 Grossbaum, Chaya 09:4…" at bounding box center [116, 224] width 26 height 212
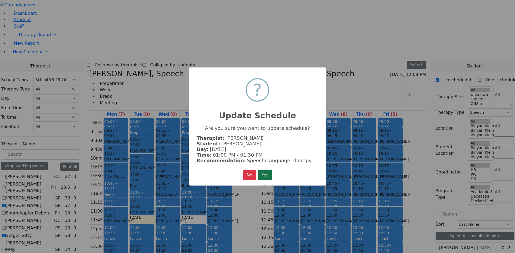
click at [264, 176] on button "Yes" at bounding box center [265, 175] width 14 height 10
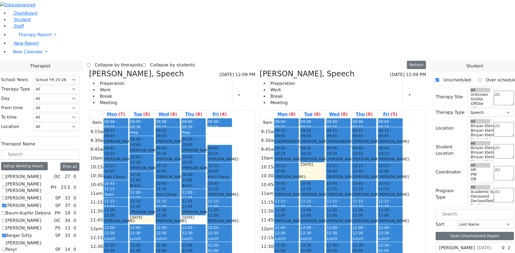
scroll to position [0, 0]
click at [41, 203] on label "Auslander Susanne" at bounding box center [24, 206] width 36 height 6
click at [6, 204] on input "Auslander Susanne" at bounding box center [3, 205] width 3 height 3
checkbox input "false"
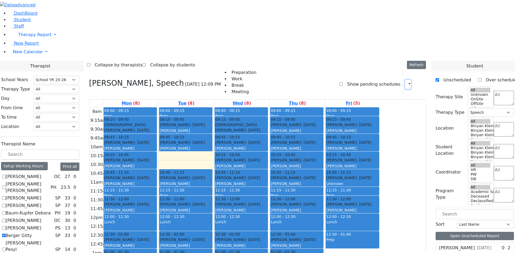
click at [405, 80] on button "button" at bounding box center [408, 84] width 6 height 9
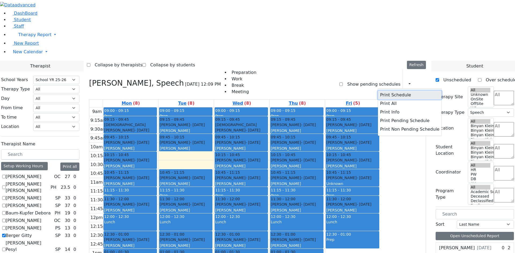
click at [393, 91] on button "Print Schedule" at bounding box center [410, 95] width 64 height 9
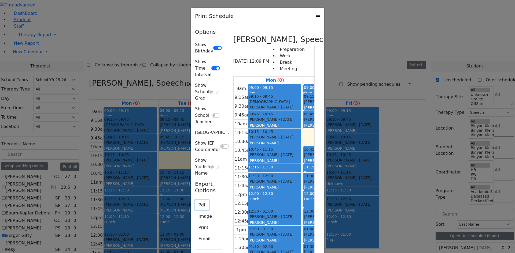
click at [195, 200] on button "Pdf" at bounding box center [202, 205] width 14 height 10
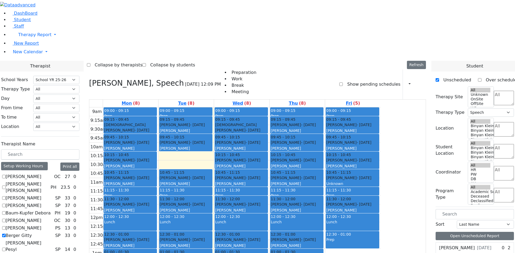
click at [32, 233] on label "Berger Gitty" at bounding box center [19, 236] width 26 height 6
click at [6, 234] on input "Berger Gitty" at bounding box center [3, 235] width 3 height 3
checkbox input "false"
select select
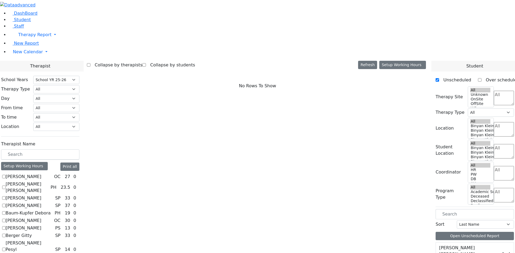
click at [41, 203] on label "Auslander Susanne" at bounding box center [24, 206] width 36 height 6
click at [6, 204] on input "Auslander Susanne" at bounding box center [3, 205] width 3 height 3
checkbox input "true"
select select "3"
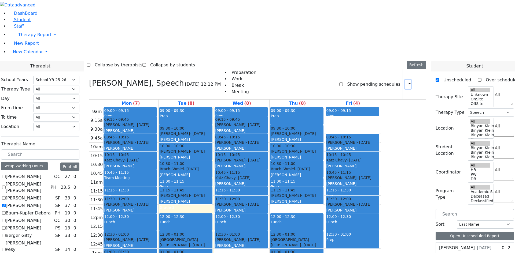
click at [405, 80] on button "button" at bounding box center [408, 84] width 6 height 9
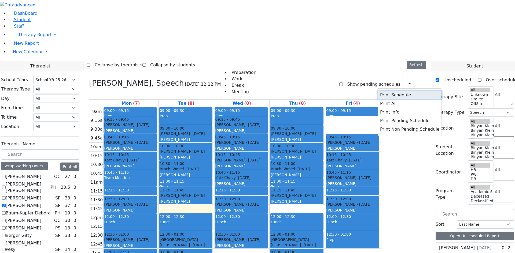
click at [398, 91] on button "Print Schedule" at bounding box center [410, 95] width 64 height 9
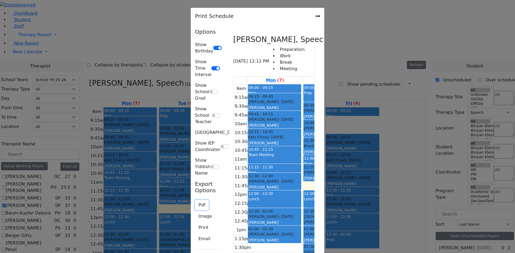
click at [195, 200] on button "Pdf" at bounding box center [202, 205] width 14 height 10
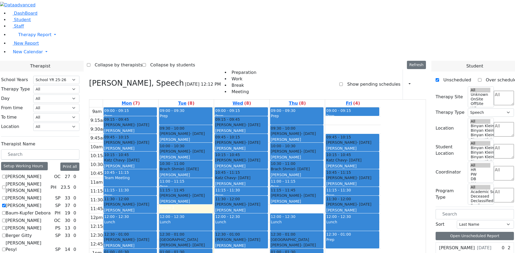
scroll to position [1, 0]
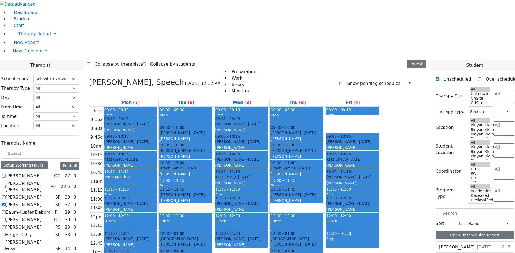
click at [18, 21] on span "Student" at bounding box center [22, 18] width 17 height 5
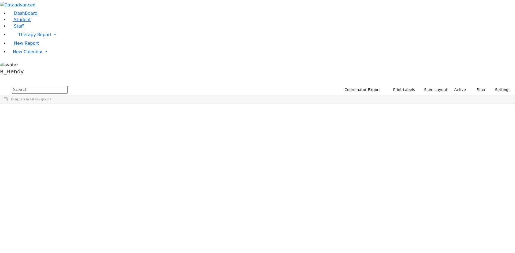
click at [68, 86] on input "text" at bounding box center [40, 90] width 56 height 8
click at [68, 113] on div "[PERSON_NAME]" at bounding box center [52, 117] width 34 height 8
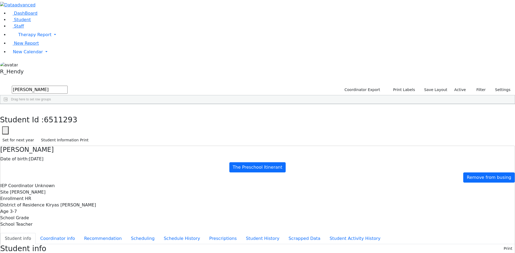
drag, startPoint x: 214, startPoint y: 142, endPoint x: 248, endPoint y: 142, distance: 33.5
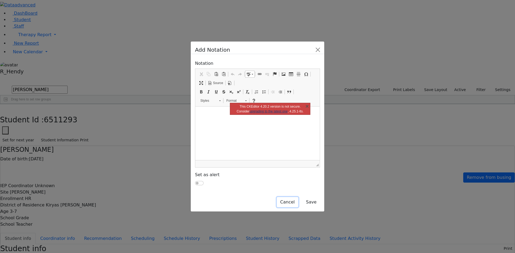
click at [298, 197] on button "Cancel" at bounding box center [287, 202] width 21 height 10
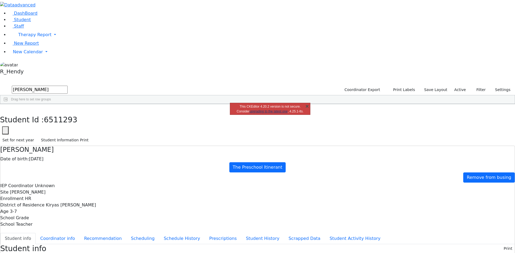
click at [307, 105] on link "X" at bounding box center [306, 105] width 5 height 5
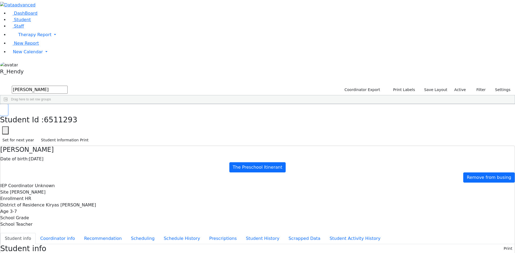
click at [5, 108] on icon "button" at bounding box center [3, 109] width 3 height 3
drag, startPoint x: 128, startPoint y: 115, endPoint x: 121, endPoint y: 110, distance: 9.1
click at [128, 114] on div "6511293 Grosz Chany 02/02/2022 Unknown HR The Preschool Itinerant Kiryas Joel U…" at bounding box center [254, 117] width 508 height 8
drag, startPoint x: 94, startPoint y: 25, endPoint x: 34, endPoint y: 19, distance: 59.9
click at [34, 19] on div "DashBoard Student Staff Therapy Report Student Old Calendar Report" at bounding box center [257, 233] width 515 height 467
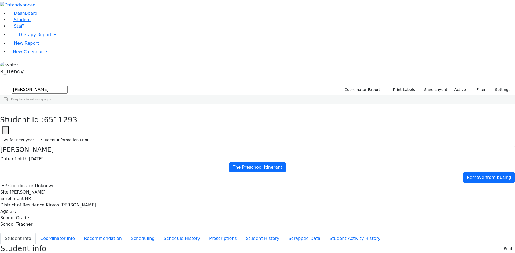
click at [0, 85] on button "submit" at bounding box center [5, 90] width 10 height 10
drag, startPoint x: 123, startPoint y: 76, endPoint x: 114, endPoint y: 63, distance: 15.6
click at [123, 113] on div "6511293 Grosz Chany 02/02/2022 Unknown HR The Preschool Itinerant Kiryas Joel U…" at bounding box center [254, 117] width 508 height 8
type input "jacob sh"
drag, startPoint x: 149, startPoint y: 109, endPoint x: 156, endPoint y: 112, distance: 7.8
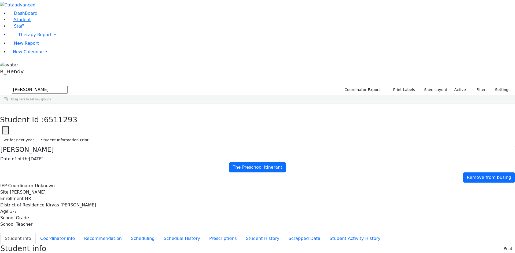
click at [102, 173] on div "Shia" at bounding box center [85, 177] width 34 height 8
click at [204, 233] on button "Prescriptions" at bounding box center [222, 238] width 37 height 11
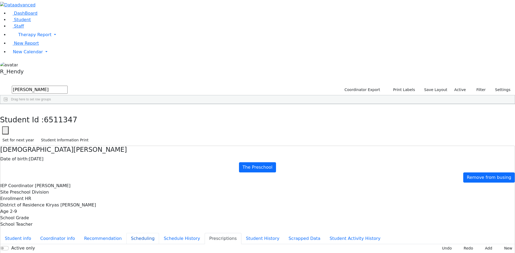
click at [129, 233] on button "Scheduling" at bounding box center [142, 238] width 33 height 11
click at [91, 136] on button "Student Information Print" at bounding box center [65, 140] width 52 height 8
click at [8, 104] on button "button" at bounding box center [4, 109] width 8 height 11
click at [33, 54] on span "New Calendar" at bounding box center [28, 51] width 30 height 5
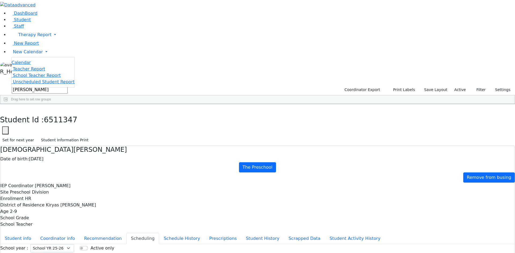
click at [25, 72] on span "Teacher Report" at bounding box center [29, 68] width 32 height 5
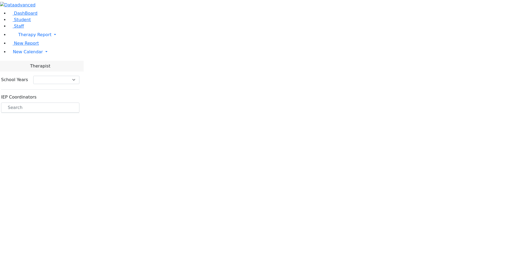
select select "212"
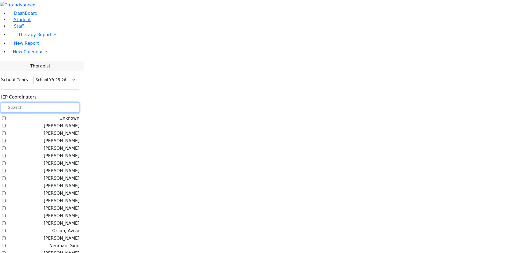
click at [79, 103] on input "text" at bounding box center [40, 108] width 78 height 10
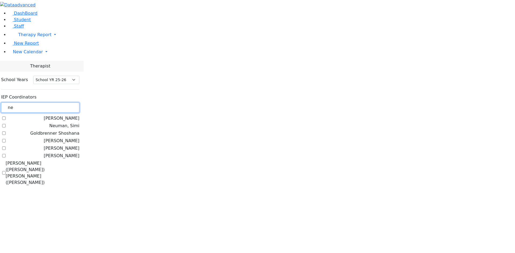
type input "ne"
click at [67, 153] on label "[PERSON_NAME]" at bounding box center [62, 156] width 36 height 6
click at [6, 154] on input "[PERSON_NAME]" at bounding box center [3, 155] width 3 height 3
checkbox input "true"
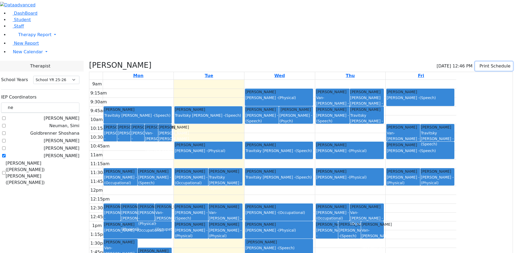
click at [484, 62] on button "Print Schedule" at bounding box center [494, 66] width 38 height 9
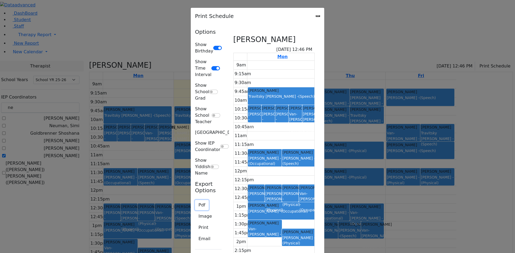
click at [195, 200] on button "Pdf" at bounding box center [202, 205] width 14 height 10
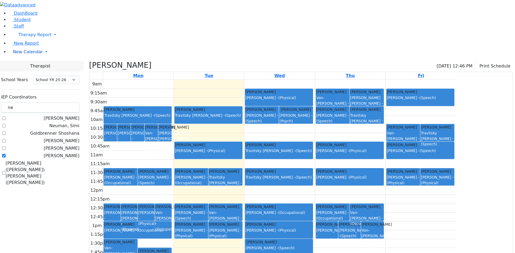
click at [35, 54] on span "New Calendar" at bounding box center [28, 51] width 30 height 5
click at [29, 65] on span "Calendar" at bounding box center [21, 62] width 19 height 5
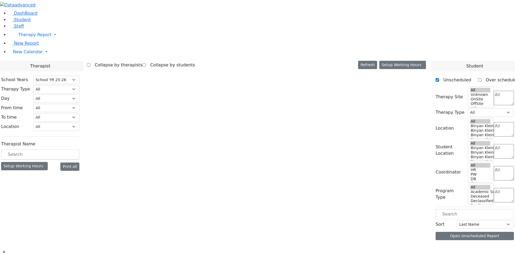
select select "212"
select select "3"
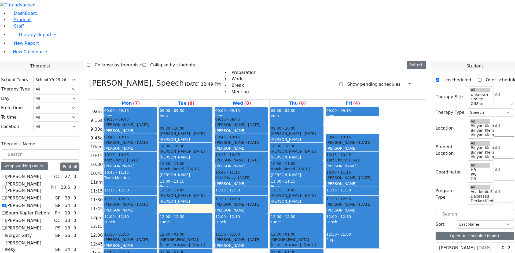
click at [41, 203] on label "[PERSON_NAME]" at bounding box center [24, 206] width 36 height 6
click at [6, 204] on input "[PERSON_NAME]" at bounding box center [3, 205] width 3 height 3
checkbox input "false"
select select
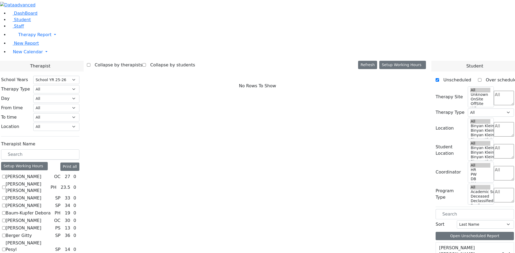
click at [48, 181] on label "[PERSON_NAME] [PERSON_NAME]" at bounding box center [27, 187] width 43 height 13
click at [6, 186] on input "[PERSON_NAME] [PERSON_NAME]" at bounding box center [3, 187] width 3 height 3
checkbox input "true"
select select "2"
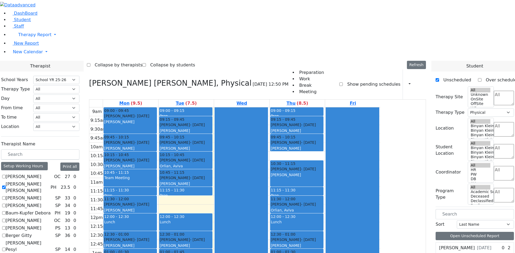
click at [250, 204] on div "9am 9:15am 9:30am 9:45am 10am 10:15am 10:30am 10:45am 11am 11:15am 11:30am 11:4…" at bounding box center [234, 213] width 291 height 212
click at [405, 80] on button "button" at bounding box center [408, 84] width 6 height 9
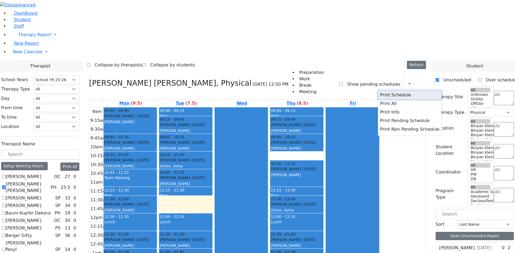
click at [396, 91] on button "Print Schedule" at bounding box center [410, 95] width 64 height 9
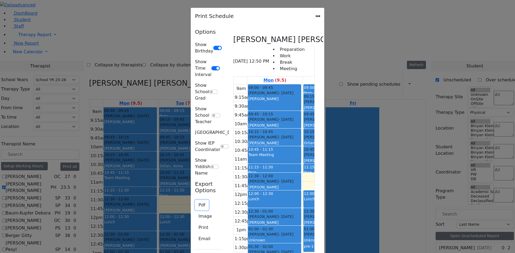
click at [195, 200] on button "Pdf" at bounding box center [202, 205] width 14 height 10
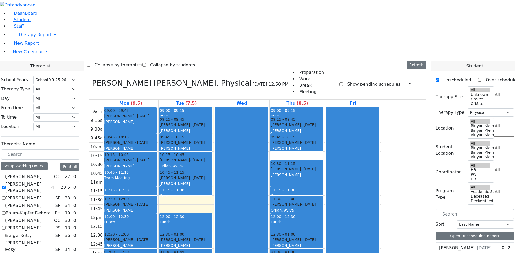
click at [48, 181] on label "[PERSON_NAME] [PERSON_NAME]" at bounding box center [27, 187] width 43 height 13
click at [6, 186] on input "[PERSON_NAME] [PERSON_NAME]" at bounding box center [3, 187] width 3 height 3
checkbox input "false"
select select
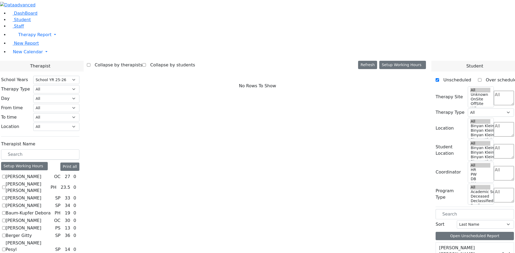
scroll to position [27, 0]
click at [79, 76] on div "School Years Select School YR Summer YR 25 School YR 25-26 Summer YR 25 School …" at bounding box center [40, 106] width 78 height 61
click at [79, 123] on select "All [PERSON_NAME] 5 [PERSON_NAME] 4 [PERSON_NAME] 3 [PERSON_NAME] 2 [PERSON_NAM…" at bounding box center [56, 127] width 46 height 8
select select "33"
click at [79, 123] on select "All [PERSON_NAME] 5 [PERSON_NAME] 4 [PERSON_NAME] 3 [PERSON_NAME] 2 [PERSON_NAM…" at bounding box center [56, 127] width 46 height 8
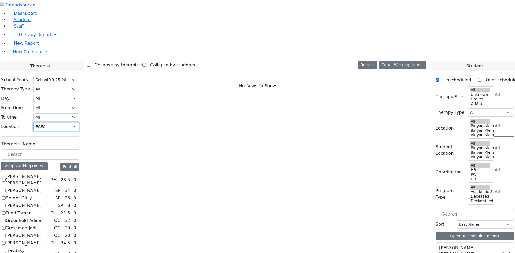
scroll to position [0, 0]
click at [31, 210] on label "Fried Tamar" at bounding box center [18, 213] width 25 height 6
click at [6, 211] on input "Fried Tamar" at bounding box center [3, 212] width 3 height 3
checkbox input "true"
select select "2"
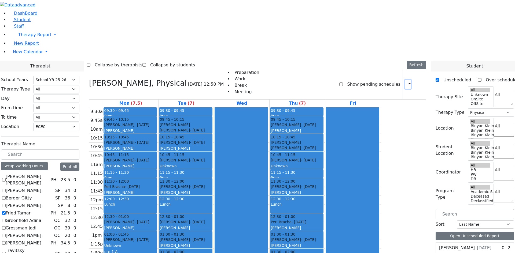
click at [406, 82] on icon "button" at bounding box center [406, 84] width 0 height 5
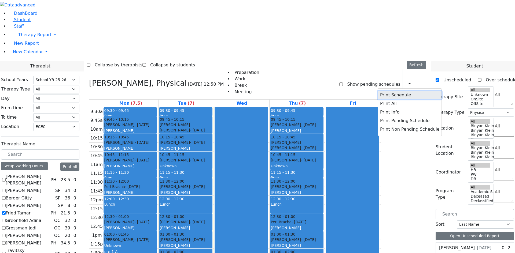
click at [392, 91] on button "Print Schedule" at bounding box center [410, 95] width 64 height 9
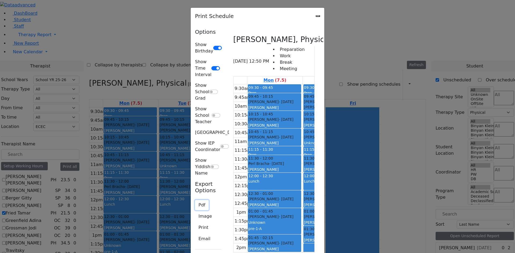
click at [195, 200] on button "Pdf" at bounding box center [202, 205] width 14 height 10
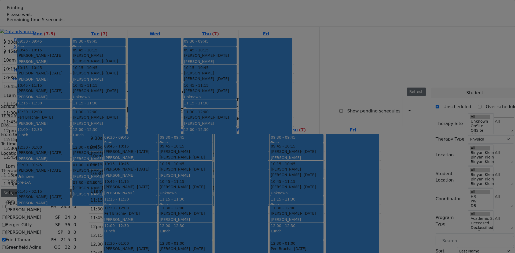
select select "212"
select select "33"
select select "2"
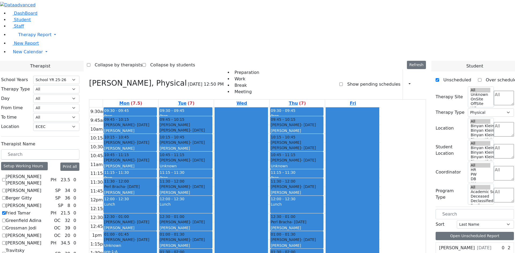
click at [31, 210] on label "Fried Tamar" at bounding box center [18, 213] width 25 height 6
click at [6, 211] on input "Fried Tamar" at bounding box center [3, 212] width 3 height 3
checkbox input "false"
select select
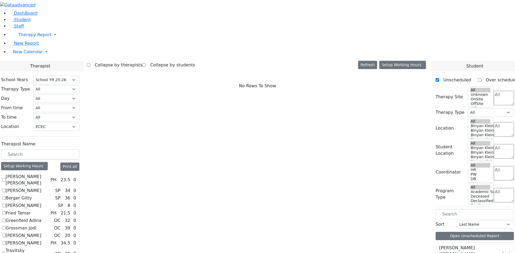
click at [41, 218] on label "Greenfield Adina" at bounding box center [24, 221] width 36 height 6
click at [6, 219] on input "Greenfield Adina" at bounding box center [3, 220] width 3 height 3
checkbox input "true"
select select "1"
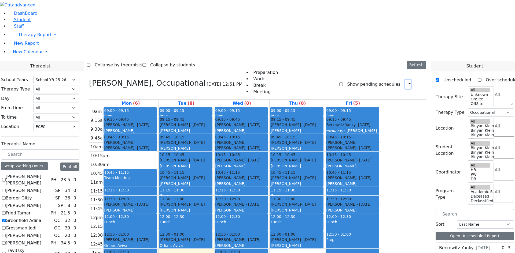
click at [405, 80] on button "button" at bounding box center [408, 84] width 6 height 9
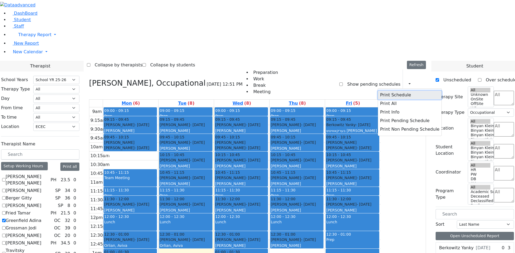
click at [400, 91] on button "Print Schedule" at bounding box center [410, 95] width 64 height 9
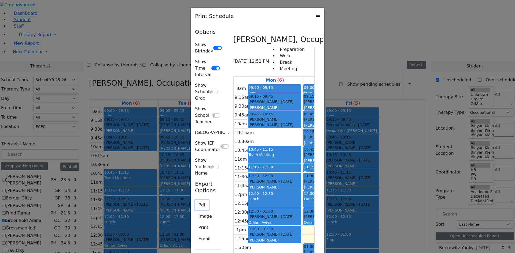
click at [195, 200] on button "Pdf" at bounding box center [202, 205] width 14 height 10
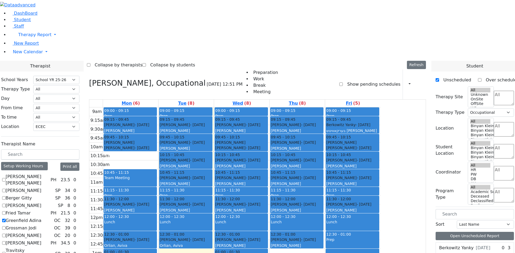
click at [41, 218] on label "Greenfield Adina" at bounding box center [24, 221] width 36 height 6
click at [6, 219] on input "Greenfield Adina" at bounding box center [3, 220] width 3 height 3
checkbox input "false"
select select
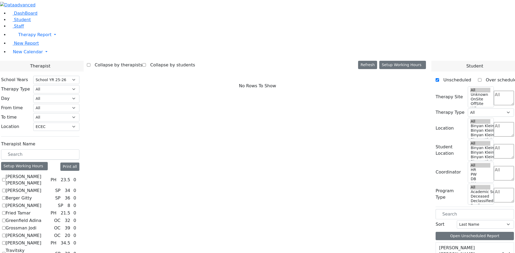
click at [41, 240] on label "[PERSON_NAME]" at bounding box center [24, 243] width 36 height 6
click at [6, 241] on input "[PERSON_NAME]" at bounding box center [3, 242] width 3 height 3
checkbox input "true"
select select "2"
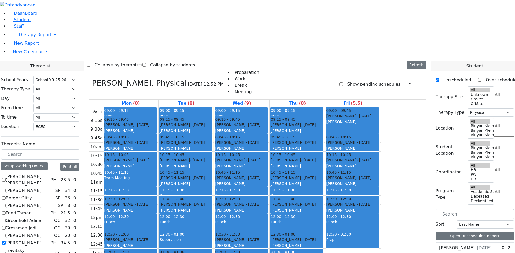
click at [41, 240] on label "[PERSON_NAME]" at bounding box center [24, 243] width 36 height 6
click at [6, 241] on input "[PERSON_NAME]" at bounding box center [3, 242] width 3 height 3
checkbox input "false"
select select
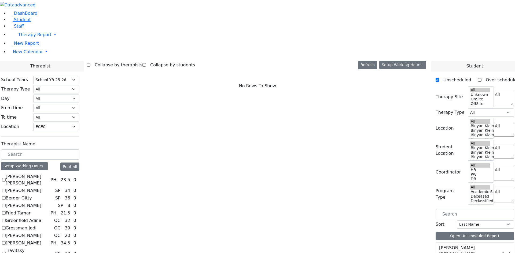
click at [53, 248] on label "Travitsky [PERSON_NAME]" at bounding box center [29, 254] width 47 height 13
click at [6, 252] on input "Travitsky [PERSON_NAME]" at bounding box center [3, 253] width 3 height 3
checkbox input "true"
select select "3"
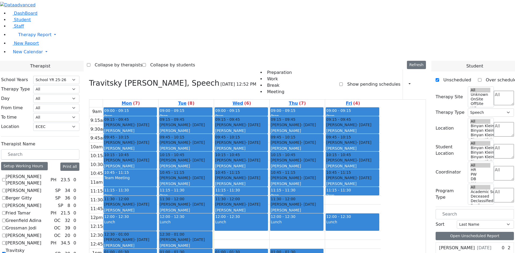
click at [65, 187] on div "[PERSON_NAME] [PERSON_NAME] PH 23.5 0 [PERSON_NAME] SP 34 0 [PERSON_NAME] SP 36" at bounding box center [40, 228] width 78 height 109
checkbox input "true"
select select
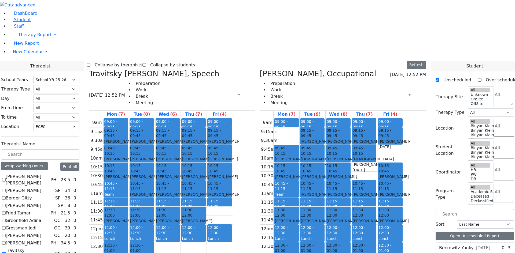
checkbox input "false"
select select "3"
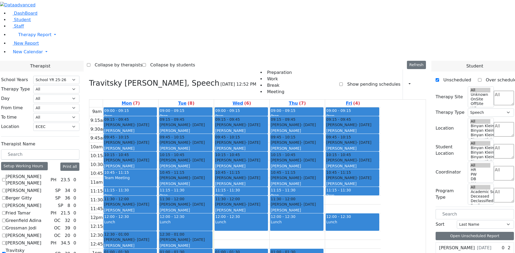
checkbox input "true"
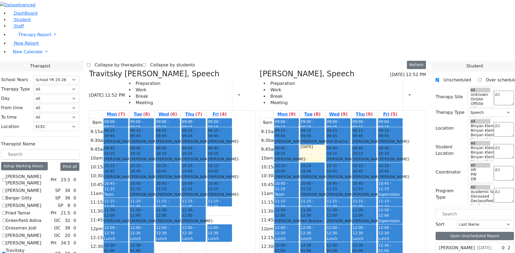
click at [53, 248] on label "Travitsky [PERSON_NAME]" at bounding box center [29, 254] width 47 height 13
click at [6, 252] on input "Travitsky [PERSON_NAME]" at bounding box center [3, 253] width 3 height 3
checkbox input "false"
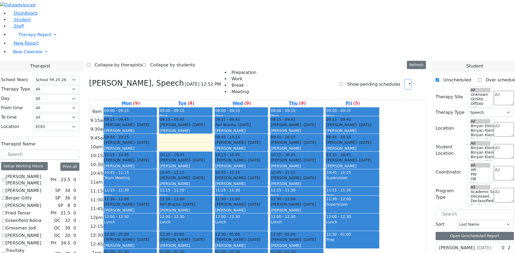
click at [406, 80] on button "button" at bounding box center [408, 84] width 6 height 9
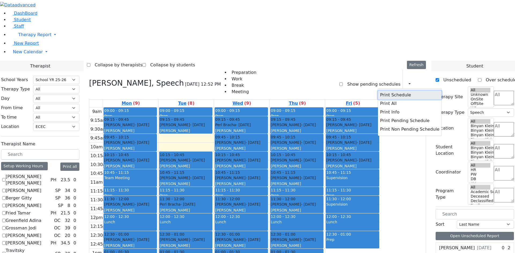
click at [400, 91] on button "Print Schedule" at bounding box center [410, 95] width 64 height 9
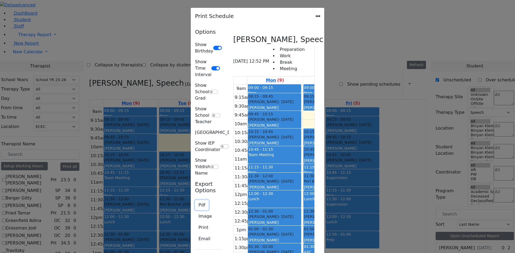
click at [195, 200] on button "Pdf" at bounding box center [202, 205] width 14 height 10
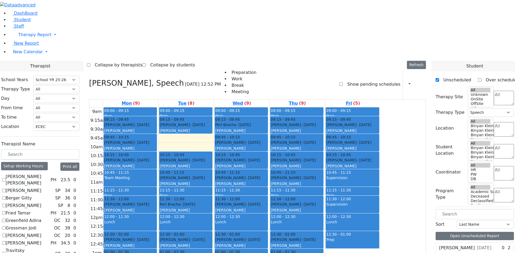
checkbox input "false"
select select
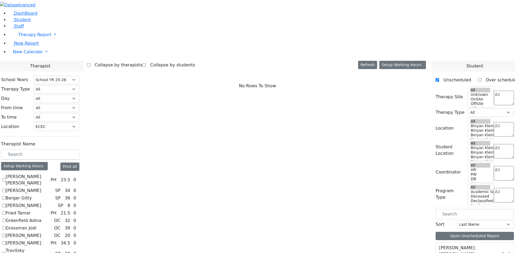
checkbox input "true"
select select "2"
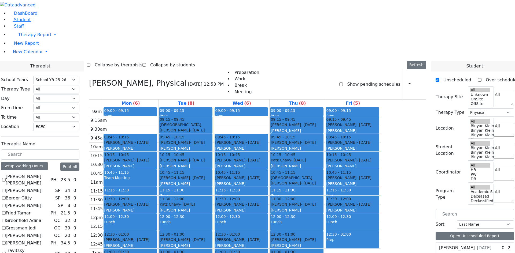
checkbox input "false"
select select
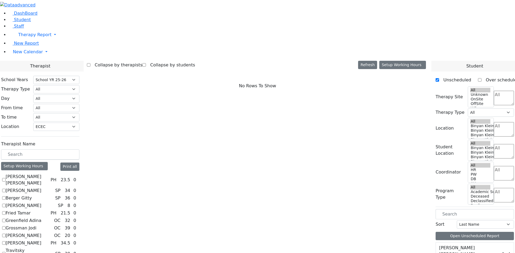
click at [41, 233] on label "[PERSON_NAME]" at bounding box center [24, 236] width 36 height 6
click at [6, 234] on input "[PERSON_NAME]" at bounding box center [3, 235] width 3 height 3
checkbox input "true"
select select "1"
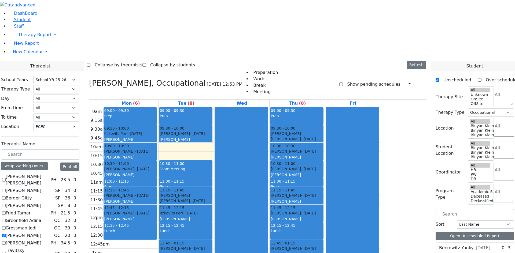
click at [41, 233] on label "[PERSON_NAME]" at bounding box center [24, 236] width 36 height 6
click at [6, 234] on input "[PERSON_NAME]" at bounding box center [3, 235] width 3 height 3
checkbox input "false"
select select
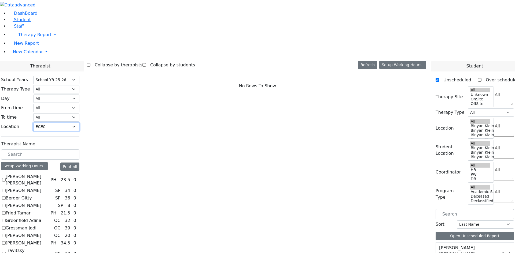
click at [79, 123] on select "All [PERSON_NAME] 5 [PERSON_NAME] 4 [PERSON_NAME] 3 [PERSON_NAME] 2 [PERSON_NAM…" at bounding box center [56, 127] width 46 height 8
select select
click at [79, 123] on select "All [PERSON_NAME] 5 [PERSON_NAME] 4 [PERSON_NAME] 3 [PERSON_NAME] 2 [PERSON_NAM…" at bounding box center [56, 127] width 46 height 8
